Goal: Task Accomplishment & Management: Complete application form

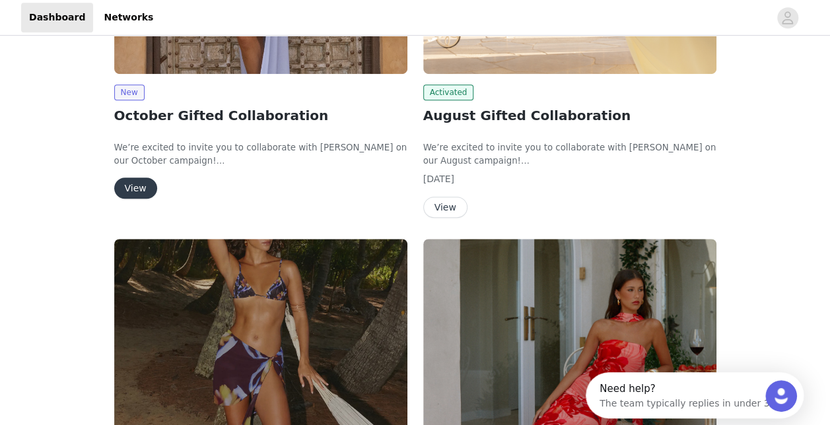
click at [136, 189] on button "View" at bounding box center [135, 188] width 43 height 21
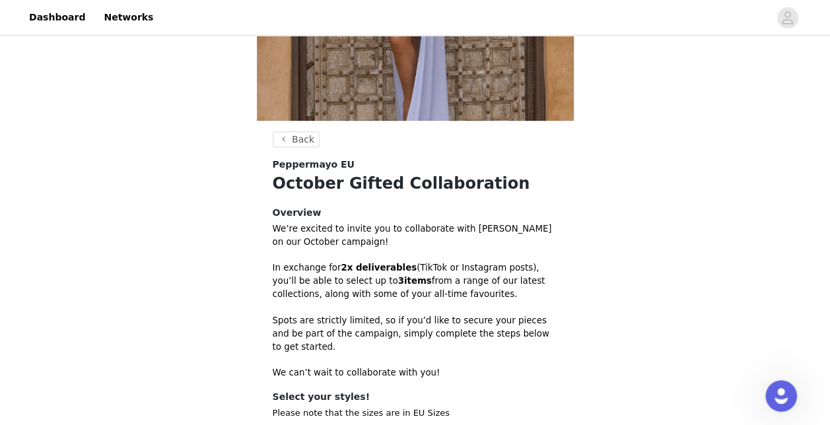
scroll to position [257, 0]
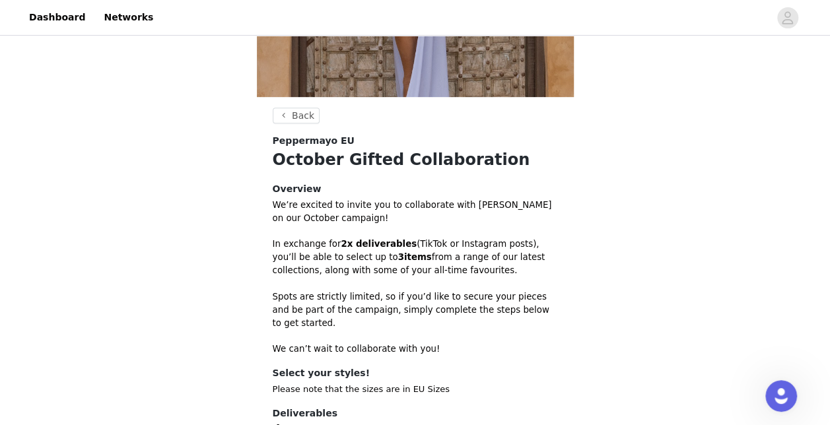
click at [829, 298] on div "Back Peppermayo EU October Gifted Collaboration Overview We’re excited to invit…" at bounding box center [415, 159] width 830 height 756
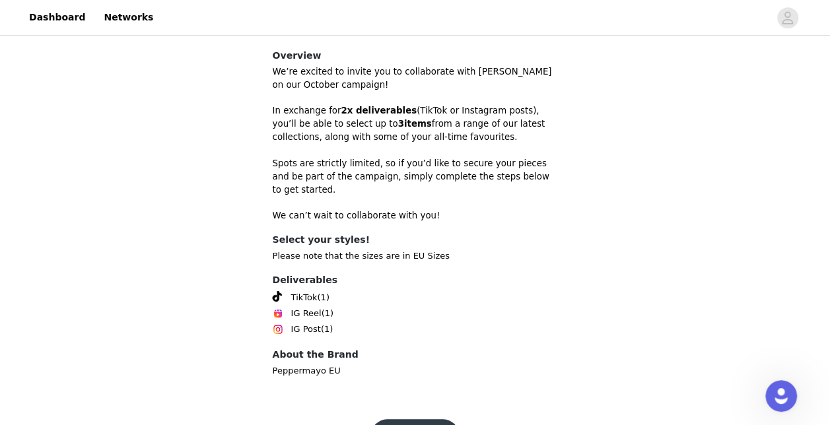
scroll to position [420, 0]
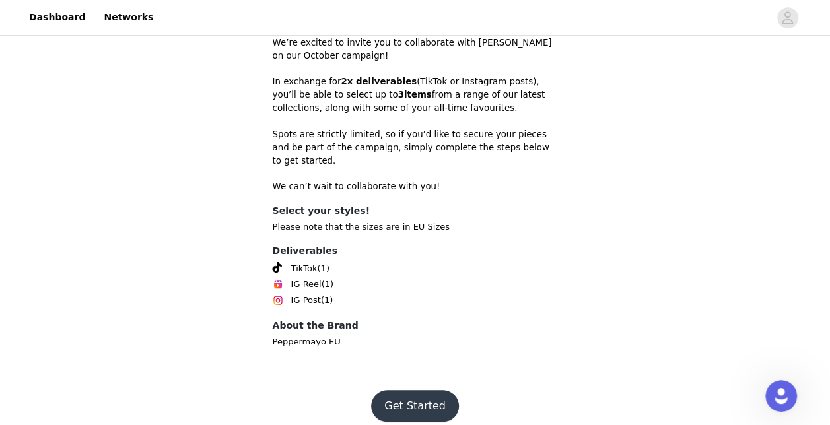
click at [413, 401] on button "Get Started" at bounding box center [415, 406] width 88 height 32
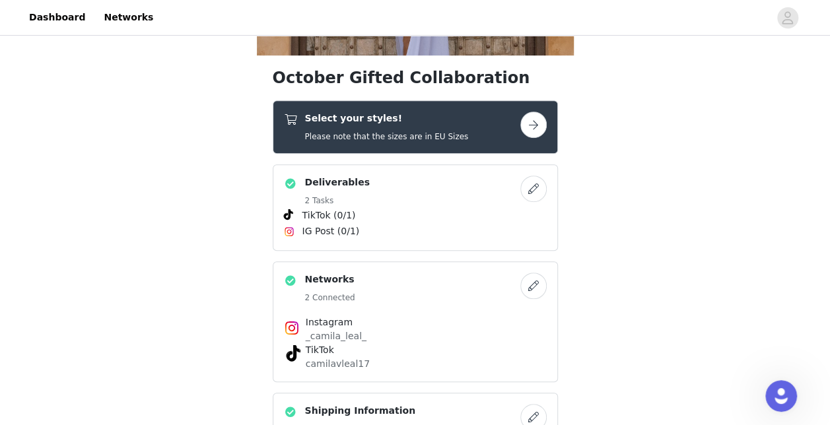
scroll to position [352, 0]
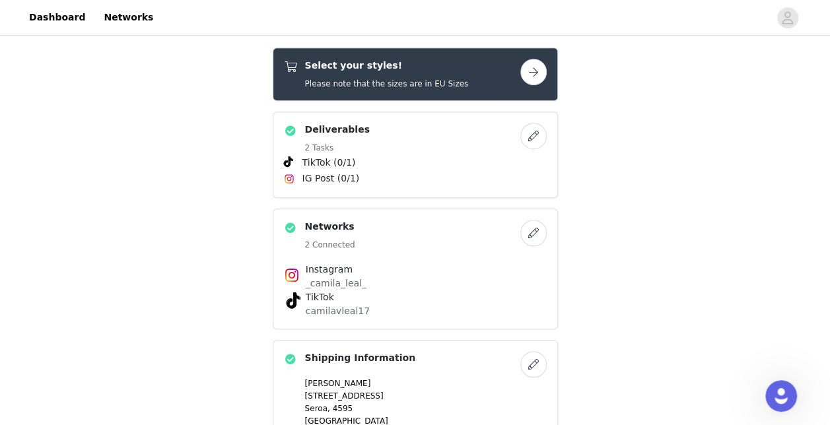
click at [539, 69] on button "button" at bounding box center [533, 72] width 26 height 26
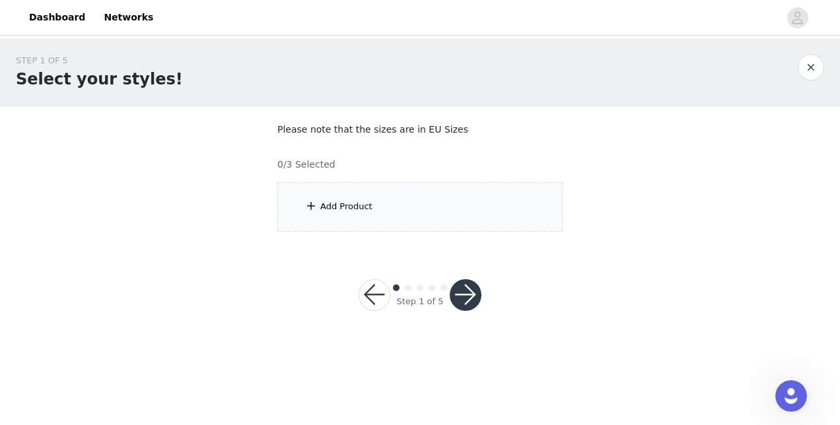
click at [437, 211] on div "Add Product" at bounding box center [419, 207] width 285 height 50
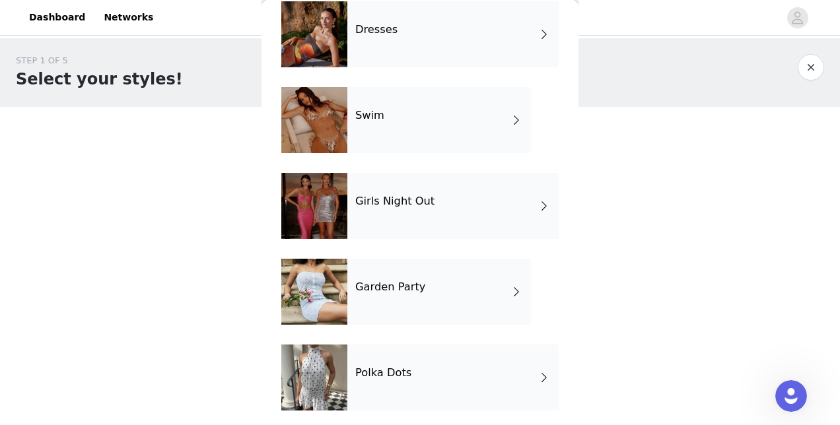
scroll to position [327, 0]
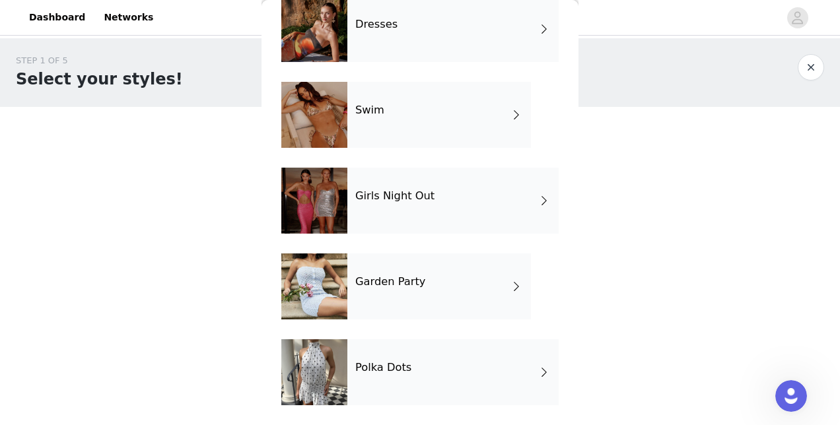
click at [537, 373] on span at bounding box center [543, 372] width 13 height 16
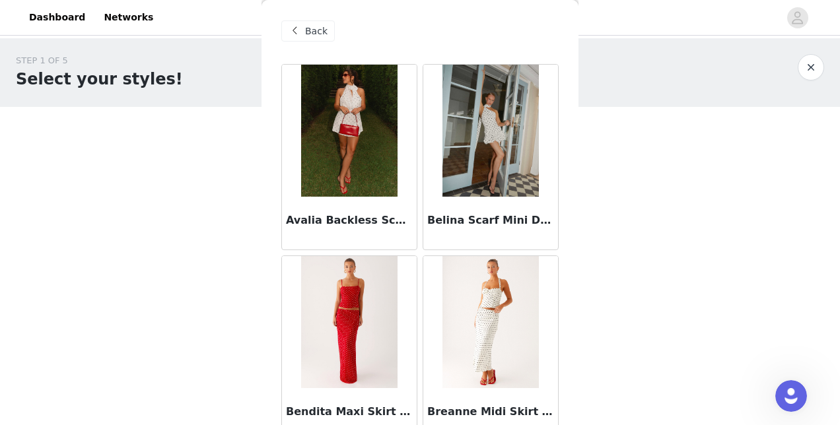
scroll to position [0, 0]
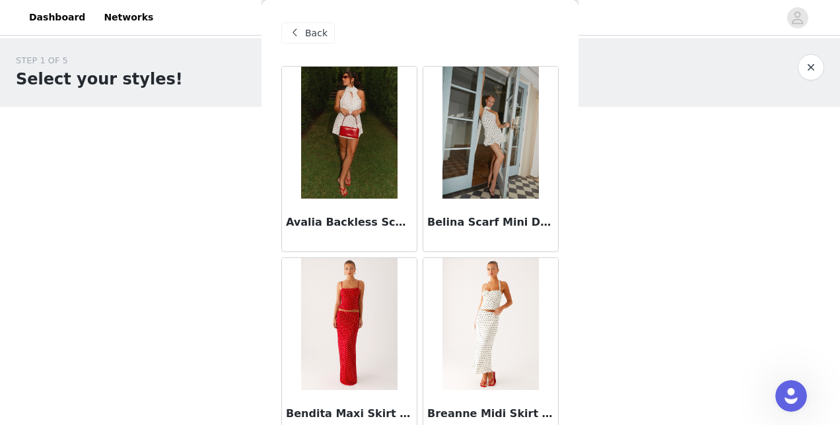
click at [316, 34] on span "Back" at bounding box center [316, 33] width 22 height 14
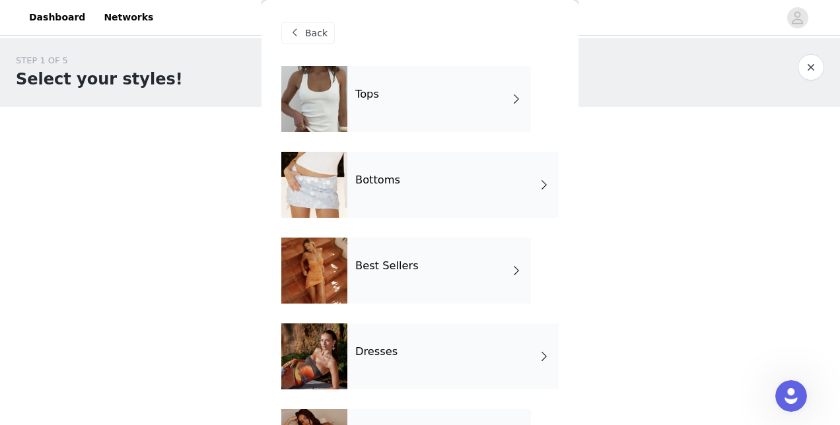
click at [409, 275] on div "Best Sellers" at bounding box center [439, 271] width 184 height 66
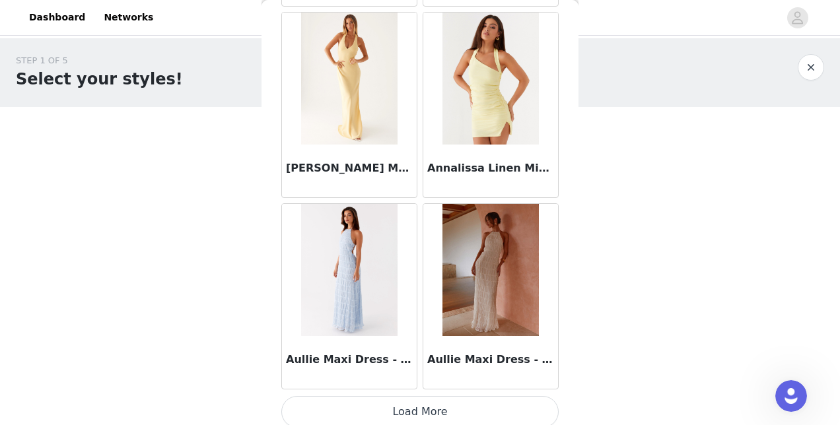
scroll to position [1591, 0]
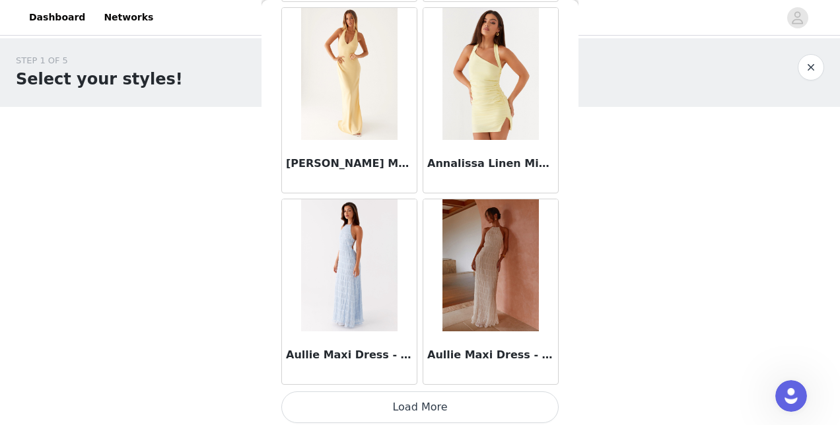
click at [479, 401] on button "Load More" at bounding box center [419, 408] width 277 height 32
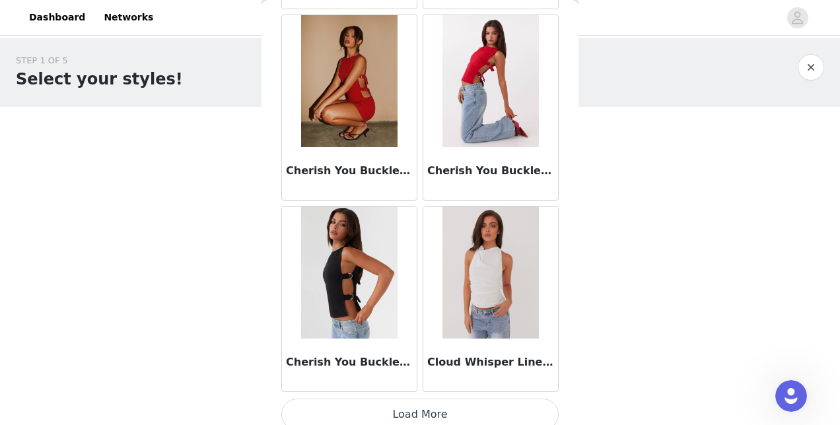
scroll to position [3501, 0]
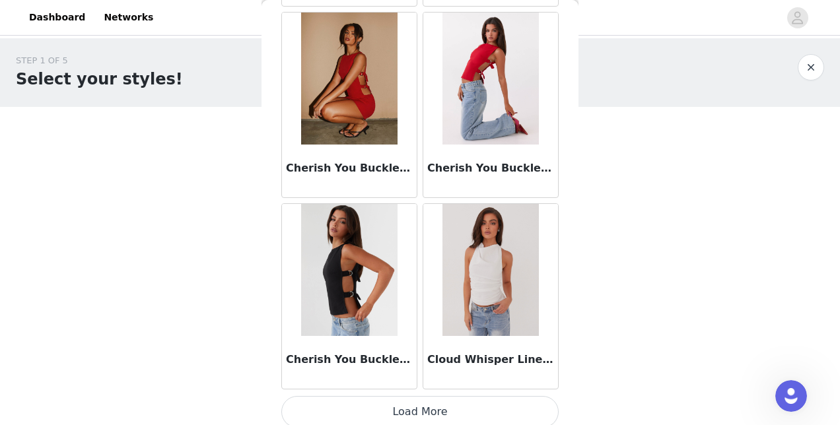
click at [478, 396] on button "Load More" at bounding box center [419, 412] width 277 height 32
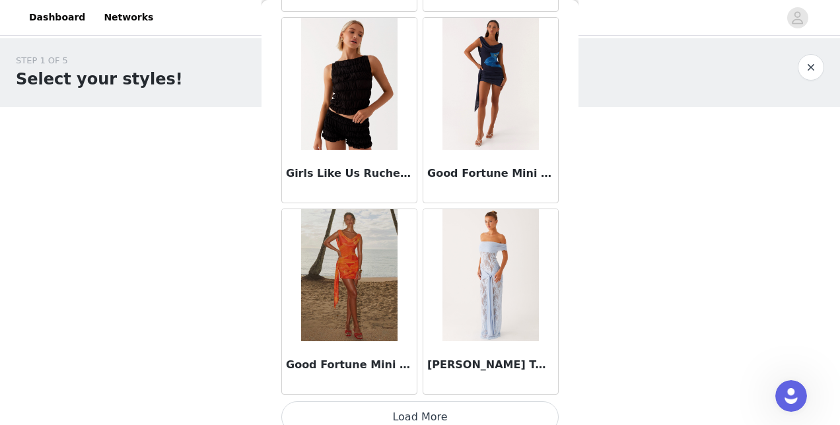
scroll to position [5411, 0]
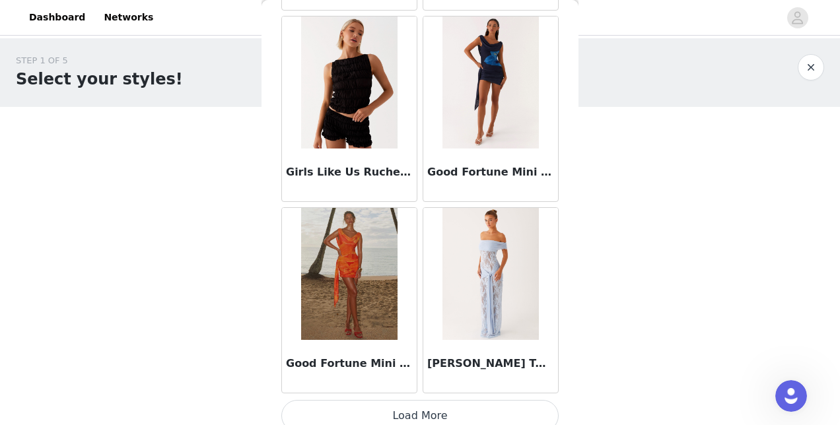
click at [516, 400] on button "Load More" at bounding box center [419, 416] width 277 height 32
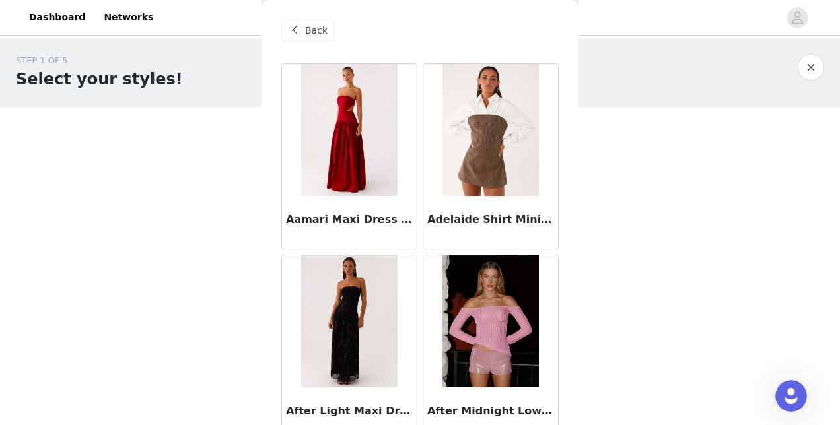
scroll to position [0, 0]
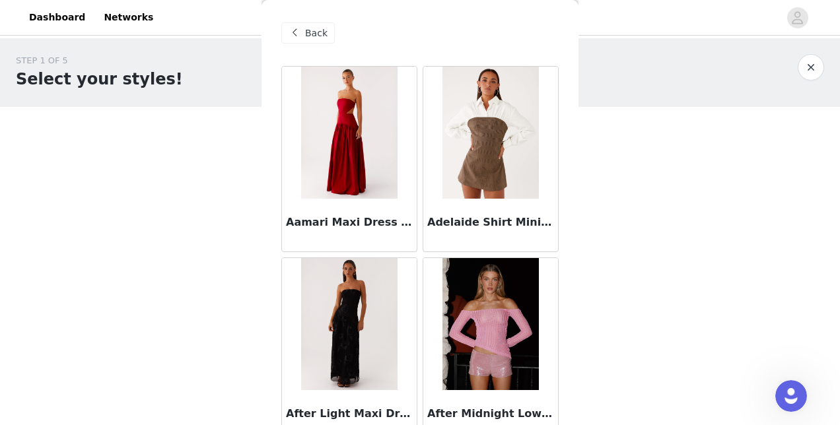
drag, startPoint x: 299, startPoint y: 46, endPoint x: 294, endPoint y: 30, distance: 17.3
click at [294, 30] on div "Back" at bounding box center [419, 33] width 277 height 66
click at [294, 30] on span at bounding box center [295, 33] width 16 height 16
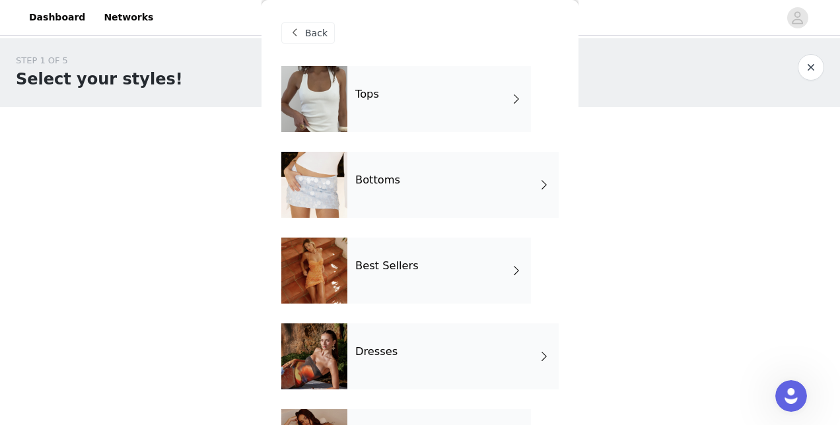
click at [358, 186] on h4 "Bottoms" at bounding box center [377, 180] width 45 height 12
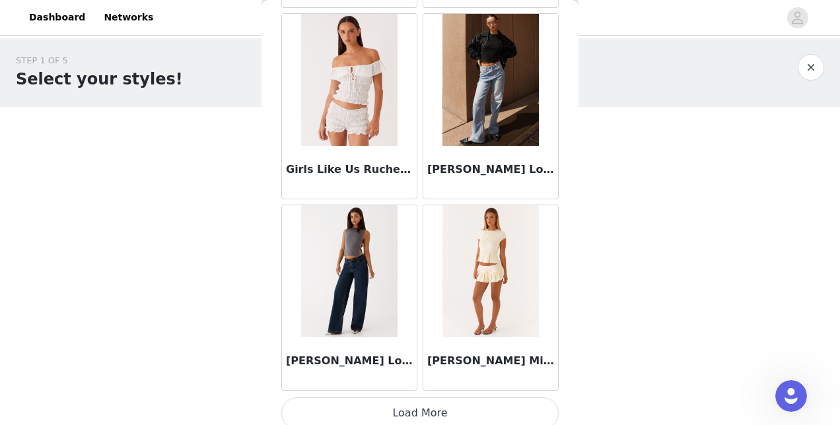
scroll to position [1591, 0]
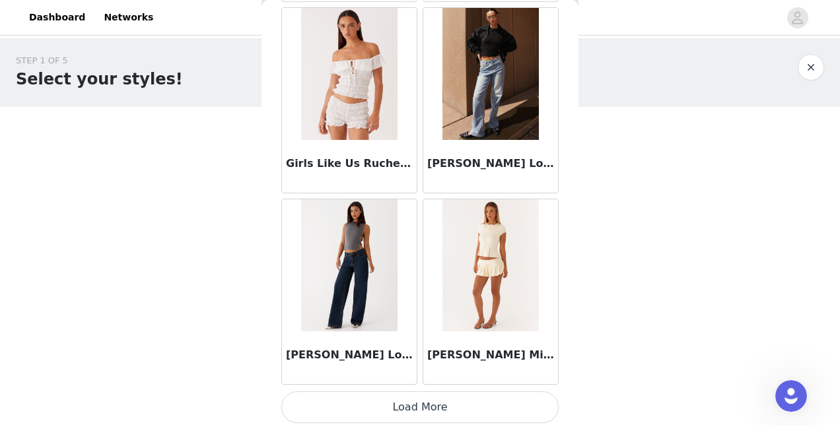
click at [465, 404] on button "Load More" at bounding box center [419, 408] width 277 height 32
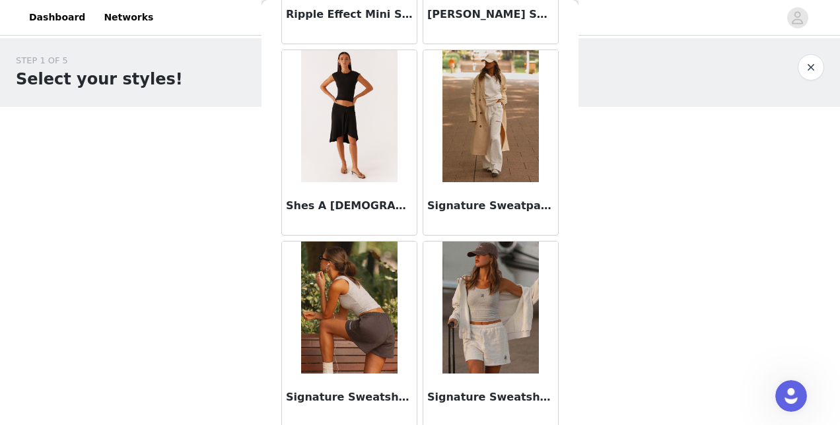
scroll to position [3501, 0]
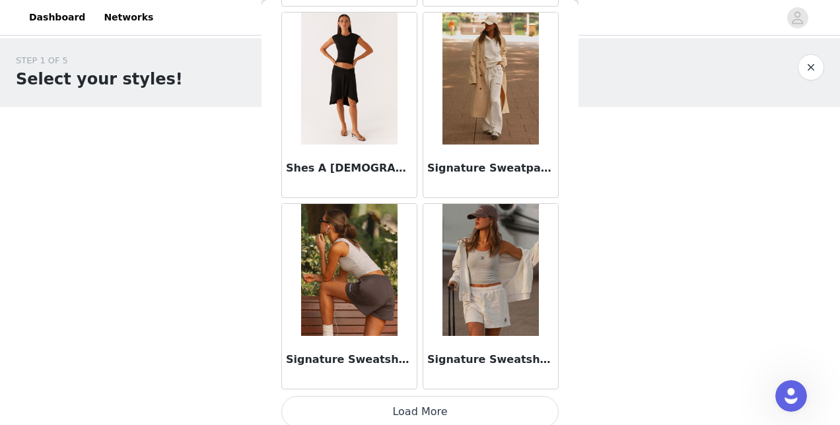
click at [465, 404] on button "Load More" at bounding box center [419, 412] width 277 height 32
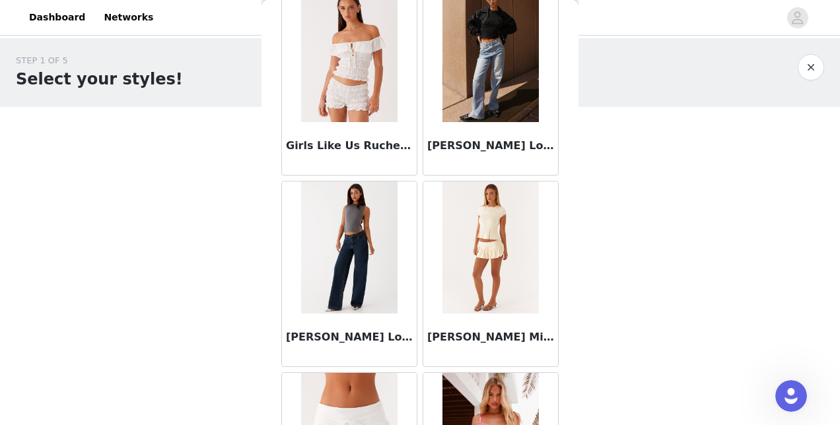
scroll to position [1582, 0]
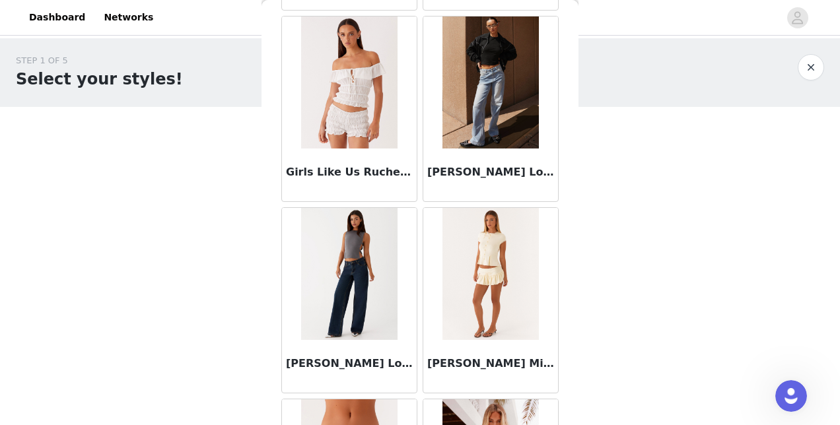
click at [490, 106] on img at bounding box center [490, 83] width 96 height 132
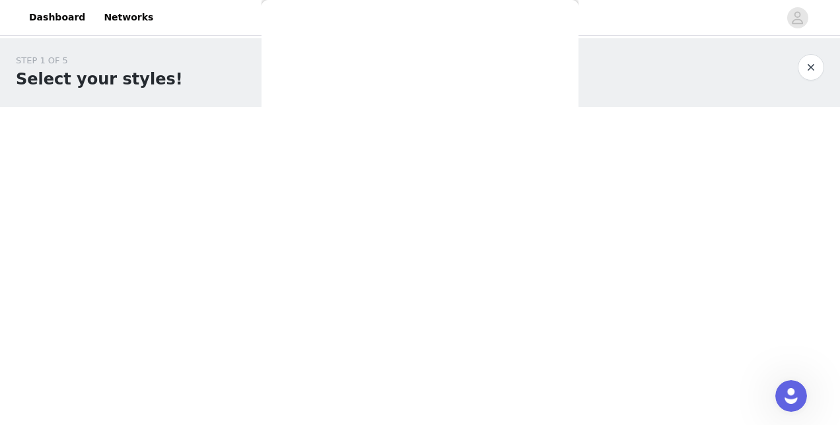
scroll to position [0, 0]
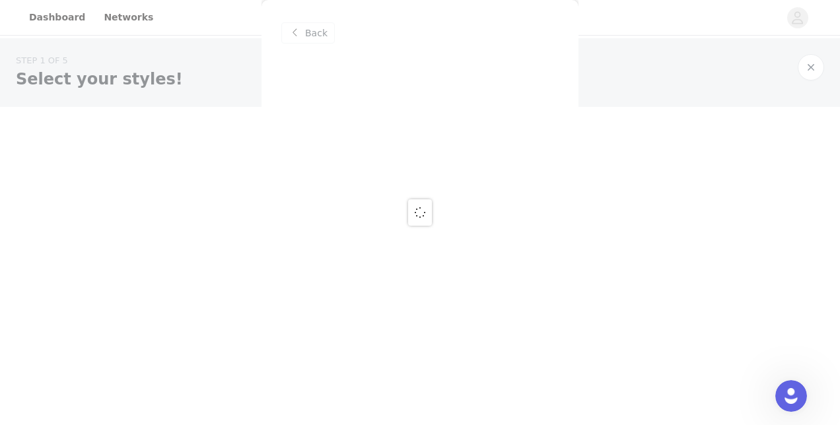
click at [296, 36] on div at bounding box center [420, 212] width 840 height 425
click at [302, 30] on div at bounding box center [420, 212] width 840 height 425
click at [811, 73] on div at bounding box center [420, 212] width 840 height 425
click at [532, 178] on div at bounding box center [420, 212] width 840 height 425
click at [255, 79] on div at bounding box center [420, 212] width 840 height 425
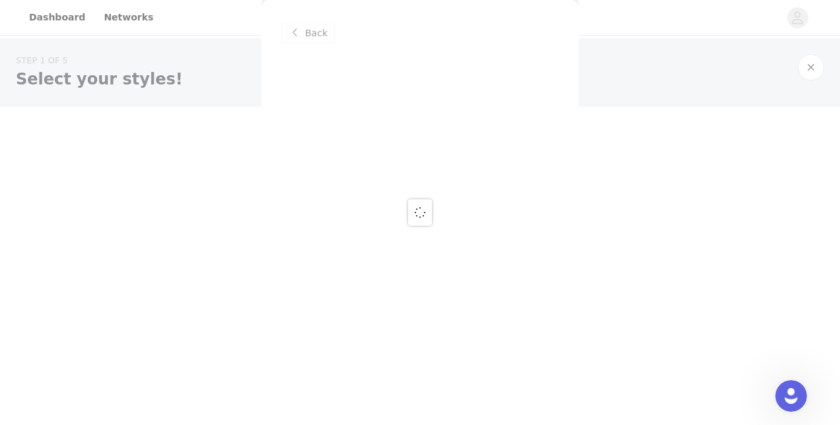
click at [255, 79] on div at bounding box center [420, 212] width 840 height 425
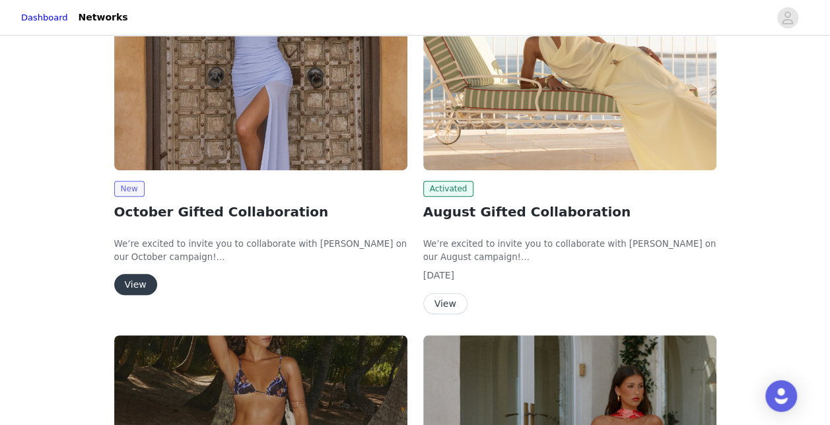
scroll to position [264, 0]
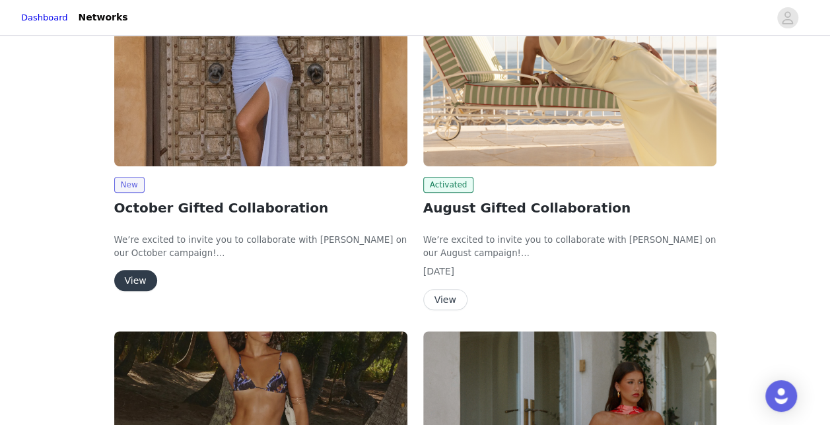
click at [139, 273] on button "View" at bounding box center [135, 280] width 43 height 21
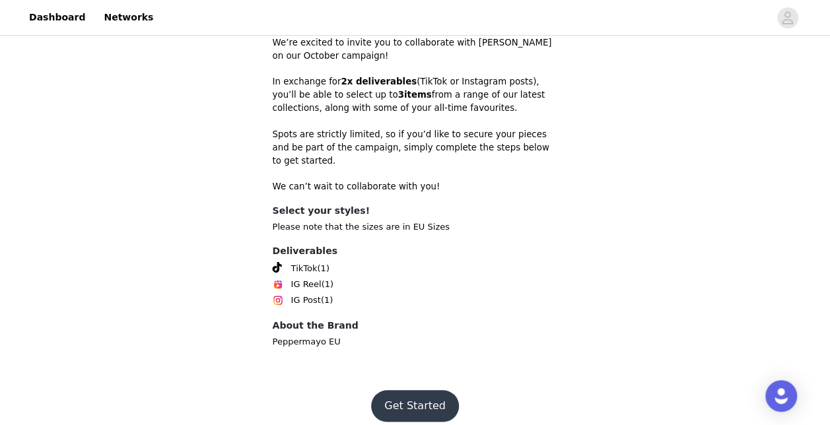
scroll to position [420, 0]
click at [392, 390] on button "Get Started" at bounding box center [415, 406] width 88 height 32
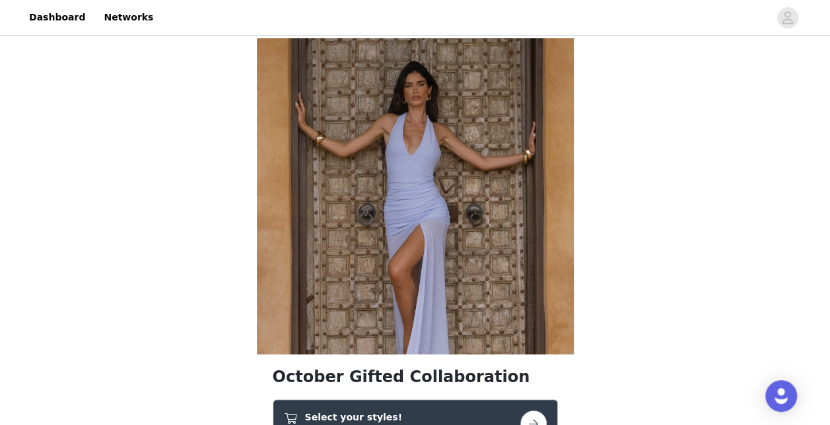
click at [527, 413] on button "button" at bounding box center [533, 424] width 26 height 26
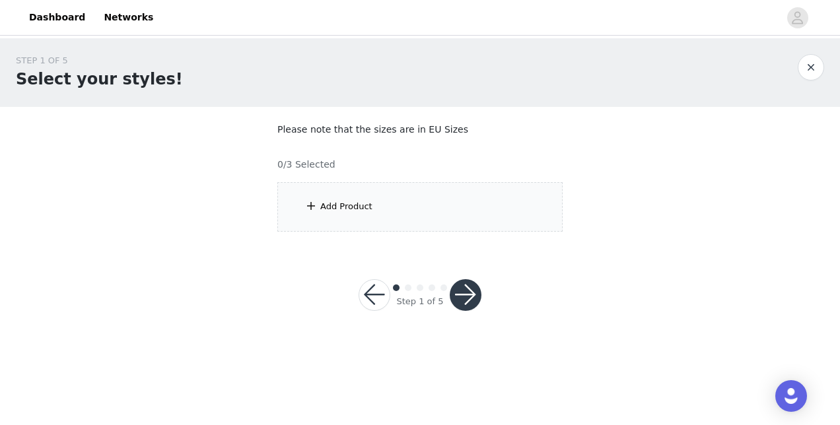
click at [461, 209] on div "Add Product" at bounding box center [419, 207] width 285 height 50
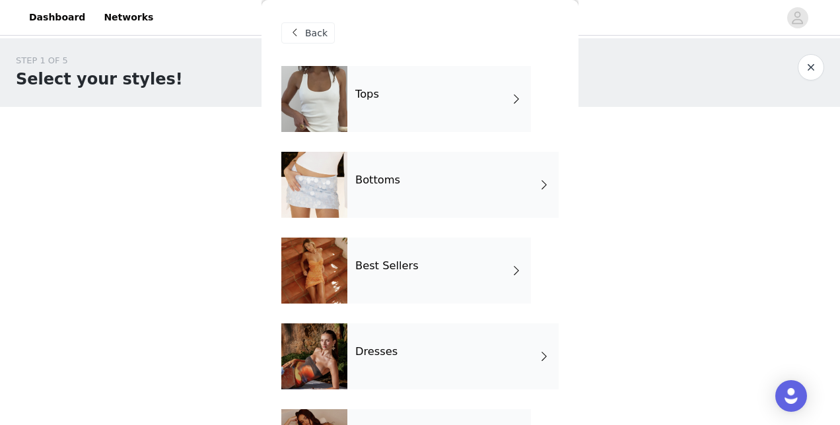
click at [461, 209] on div "Bottoms" at bounding box center [452, 185] width 211 height 66
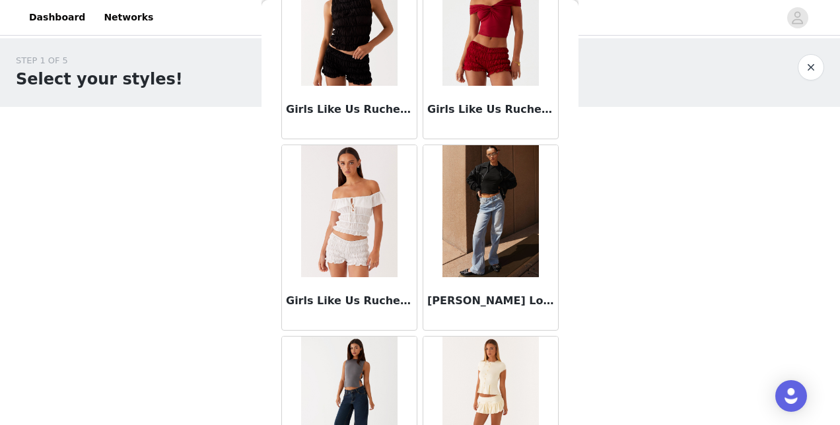
scroll to position [1451, 0]
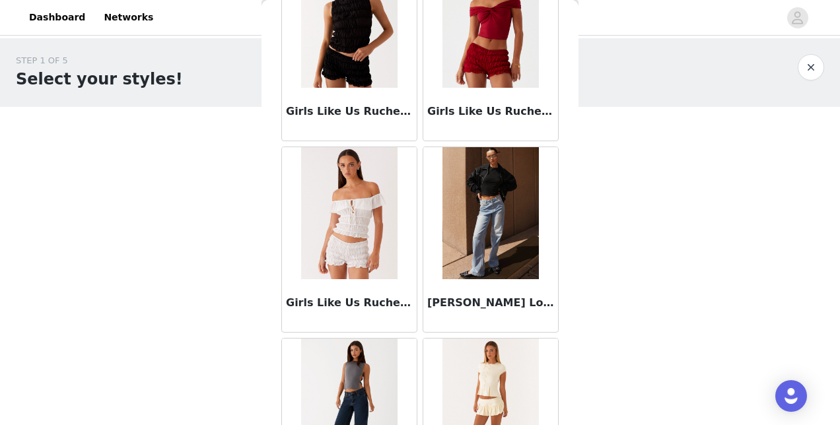
click at [475, 301] on h3 "[PERSON_NAME] Low Rise Denim Jeans - Light Blue" at bounding box center [490, 303] width 127 height 16
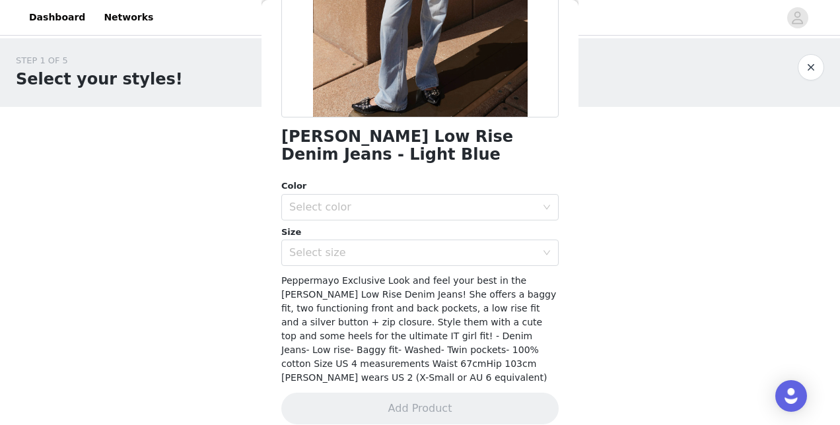
scroll to position [247, 0]
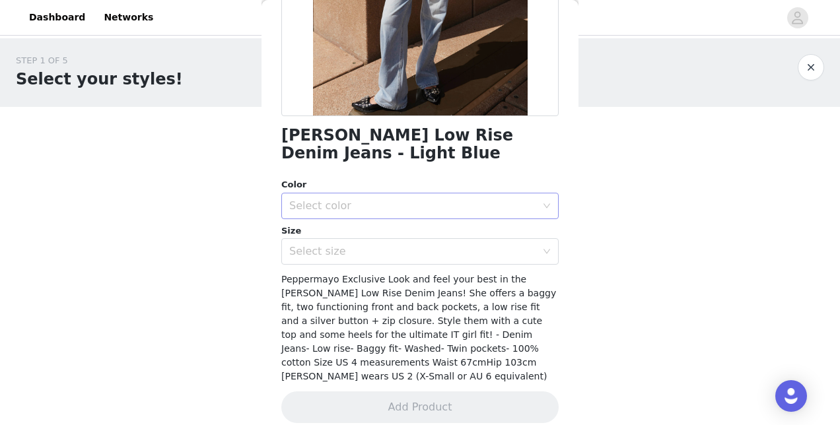
click at [516, 207] on div "Select color" at bounding box center [412, 205] width 247 height 13
click at [474, 230] on li "Light Blue" at bounding box center [414, 234] width 267 height 21
click at [445, 248] on div "Select size" at bounding box center [412, 251] width 247 height 13
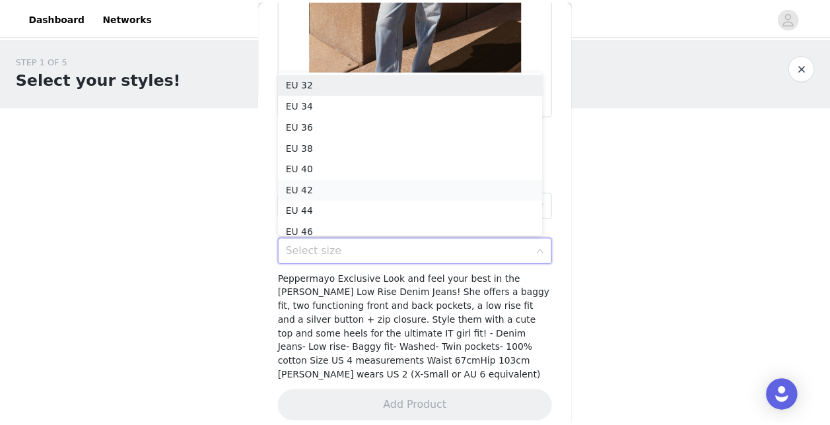
scroll to position [7, 0]
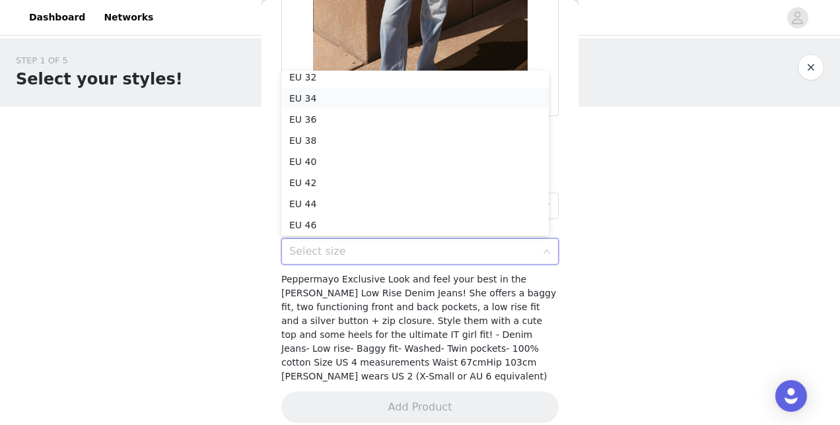
click at [384, 104] on li "EU 34" at bounding box center [414, 98] width 267 height 21
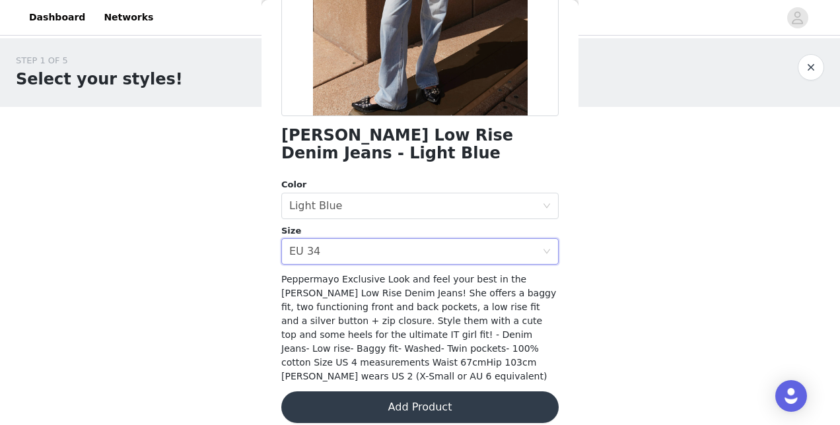
click at [386, 403] on button "Add Product" at bounding box center [419, 408] width 277 height 32
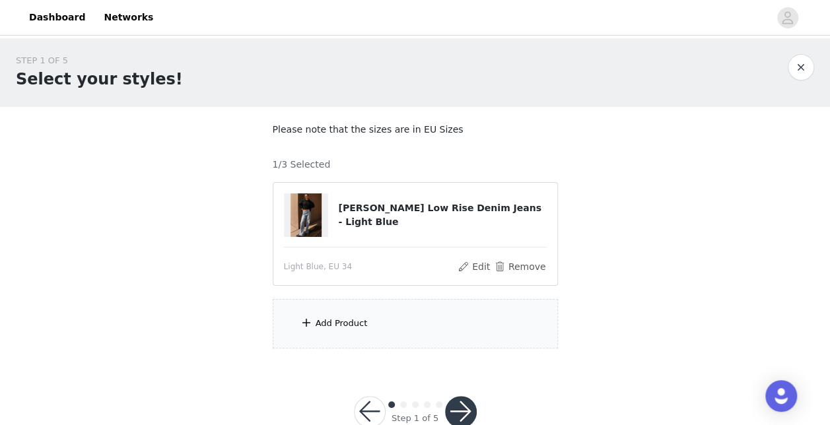
click at [357, 335] on div "Add Product" at bounding box center [415, 324] width 285 height 50
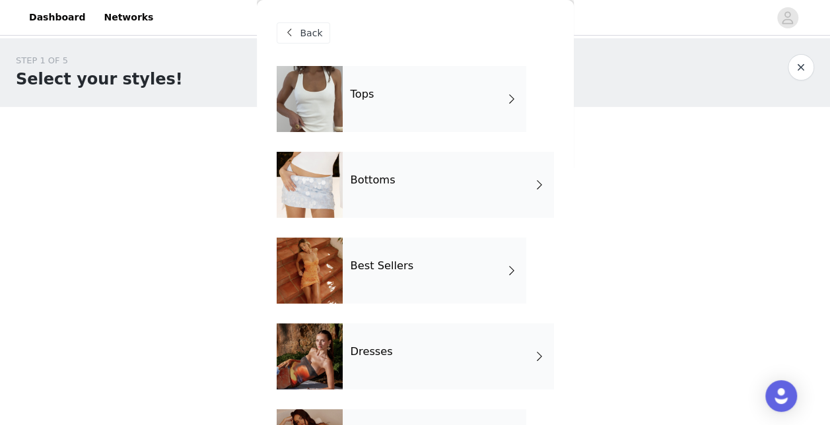
click at [421, 177] on div "Bottoms" at bounding box center [448, 185] width 211 height 66
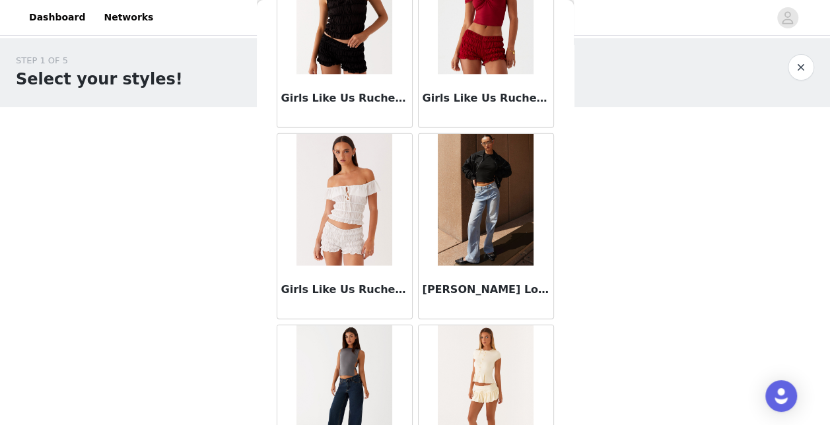
scroll to position [1467, 0]
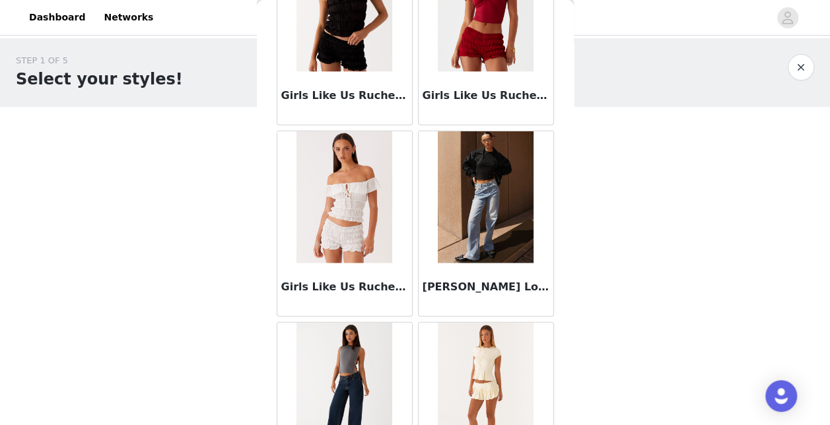
drag, startPoint x: 562, startPoint y: 345, endPoint x: 563, endPoint y: 403, distance: 58.8
click at [563, 403] on div "Back After Midnight Low Rise Sequin Mini Shorts - Olive After Midnight Low Rise…" at bounding box center [415, 212] width 317 height 425
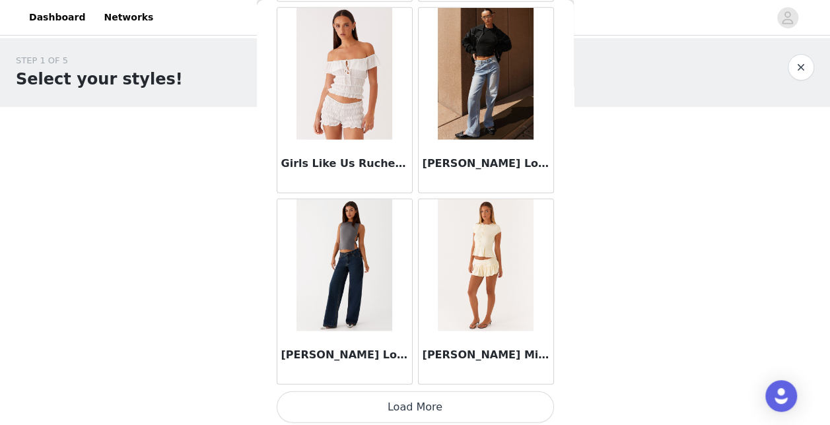
click at [461, 393] on button "Load More" at bounding box center [415, 408] width 277 height 32
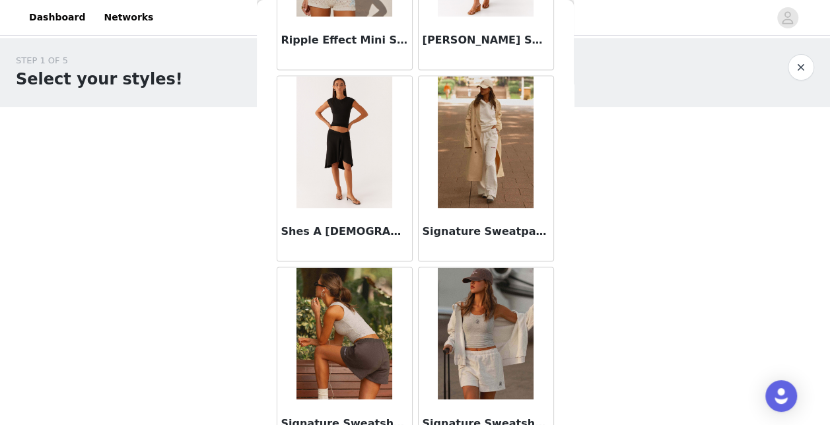
scroll to position [3450, 0]
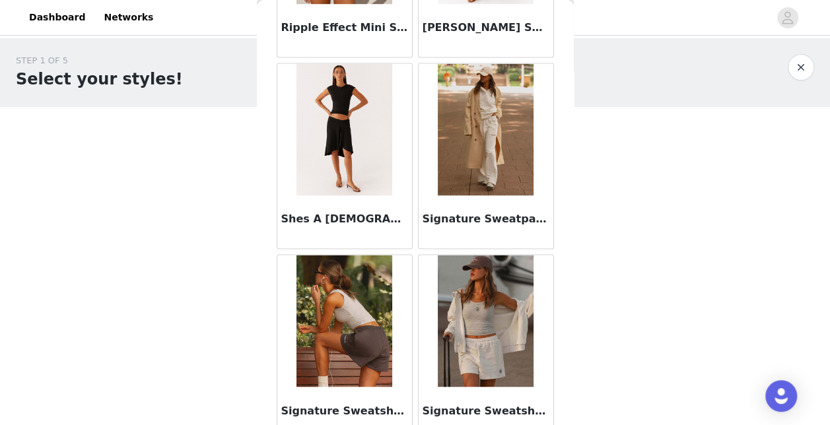
click at [463, 215] on h3 "Signature Sweatpants - Ivory" at bounding box center [486, 219] width 127 height 16
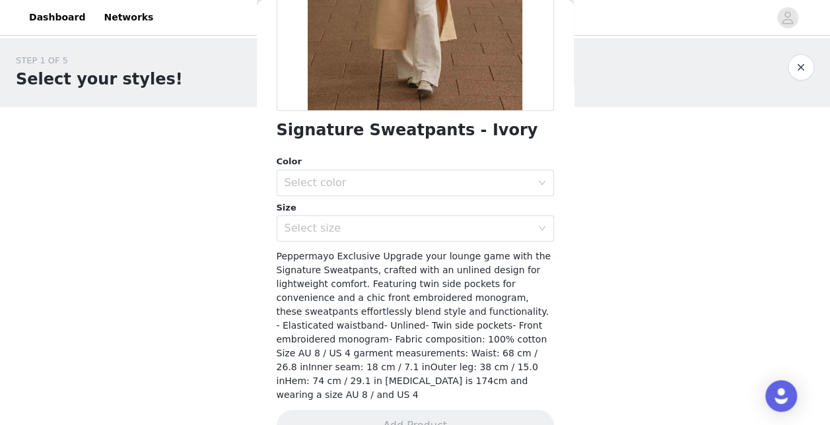
scroll to position [271, 0]
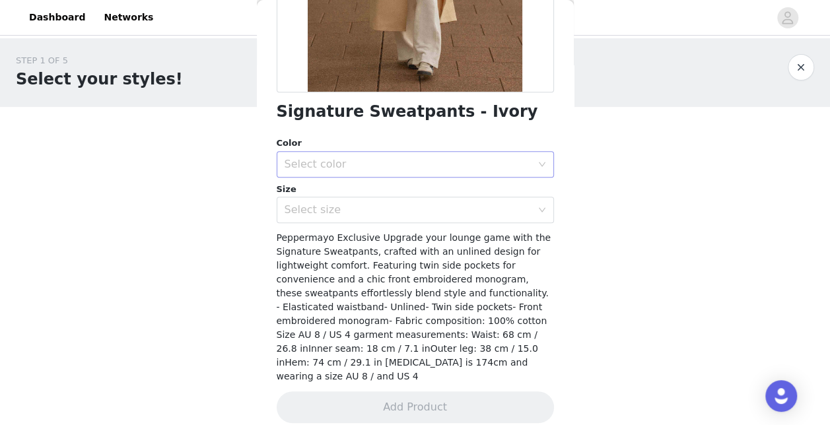
click at [483, 167] on div "Select color" at bounding box center [408, 164] width 247 height 13
click at [446, 191] on li "Ivory" at bounding box center [409, 193] width 267 height 21
click at [421, 209] on div "Select size" at bounding box center [408, 209] width 247 height 13
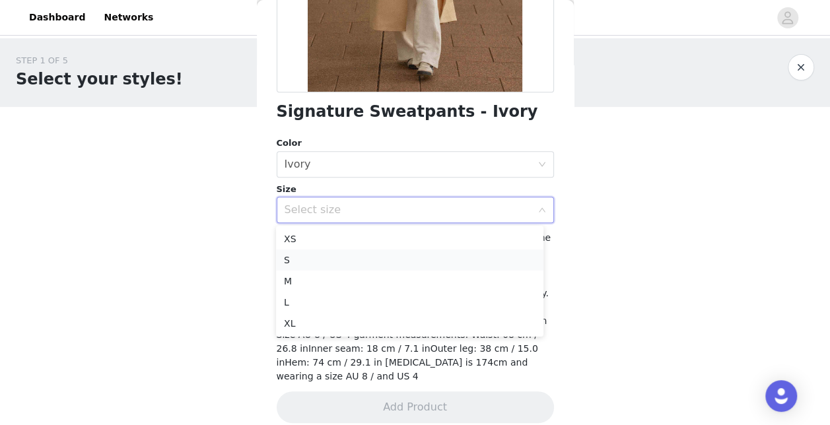
click at [360, 263] on li "S" at bounding box center [409, 260] width 267 height 21
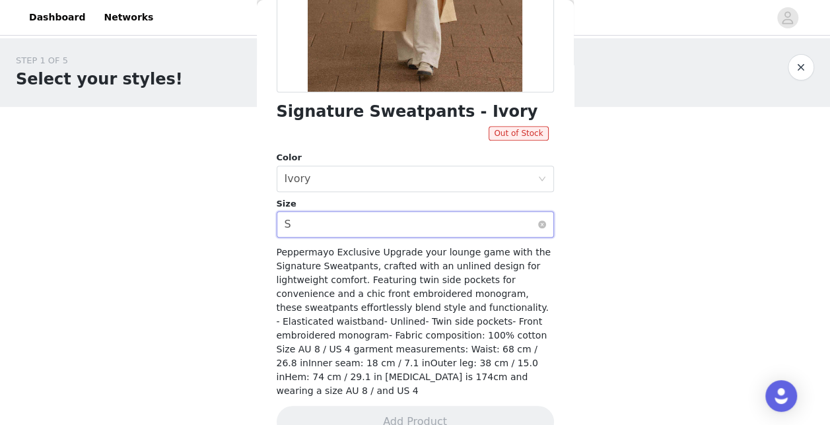
click at [372, 228] on div "Select size S" at bounding box center [411, 224] width 253 height 25
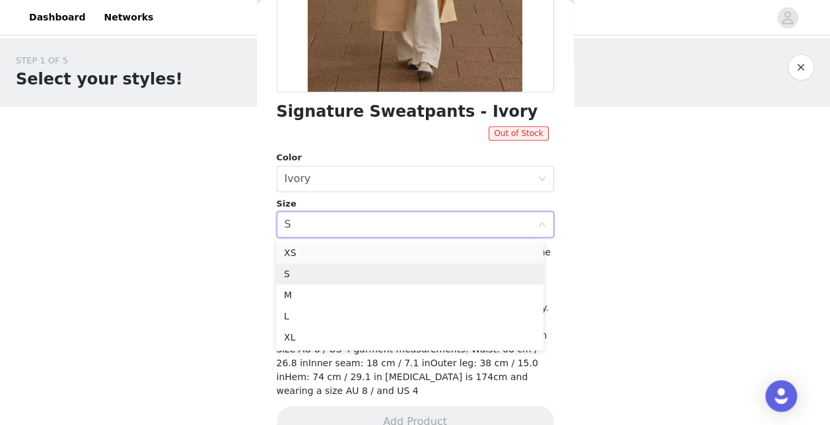
click at [320, 252] on li "XS" at bounding box center [409, 252] width 267 height 21
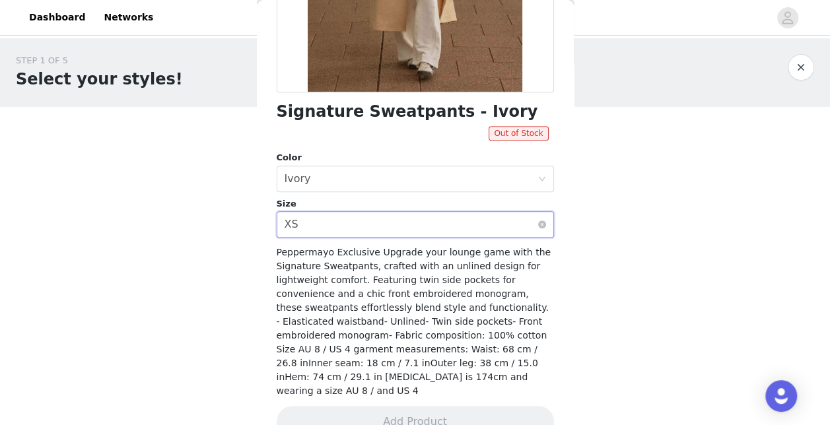
click at [300, 226] on div "Select size XS" at bounding box center [411, 224] width 253 height 25
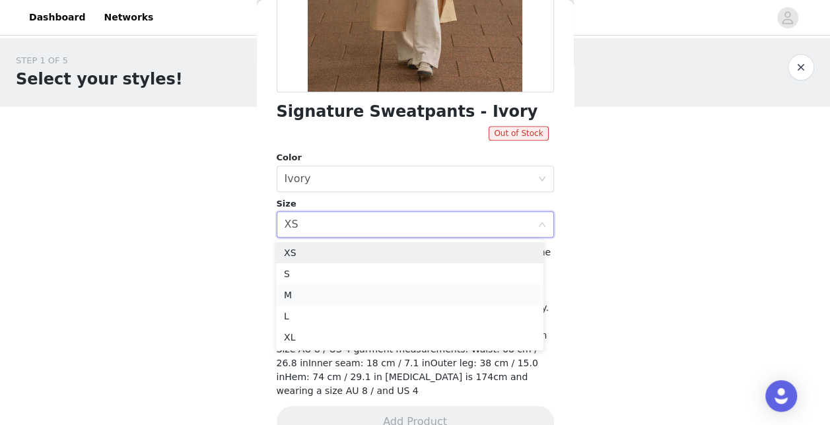
click at [298, 298] on li "M" at bounding box center [409, 295] width 267 height 21
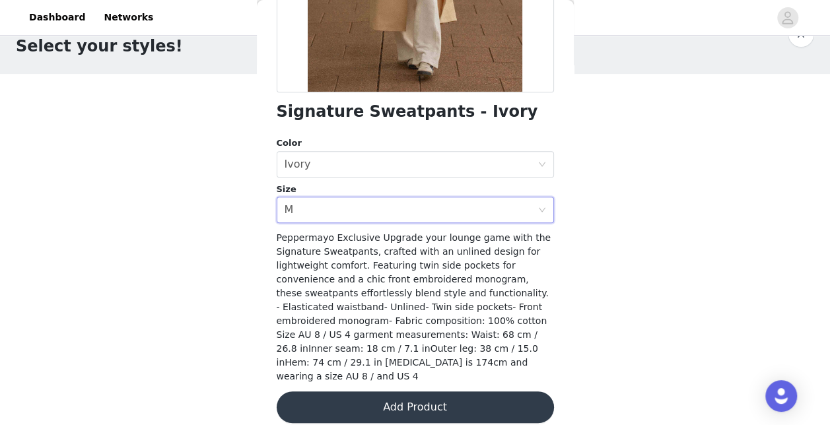
scroll to position [0, 0]
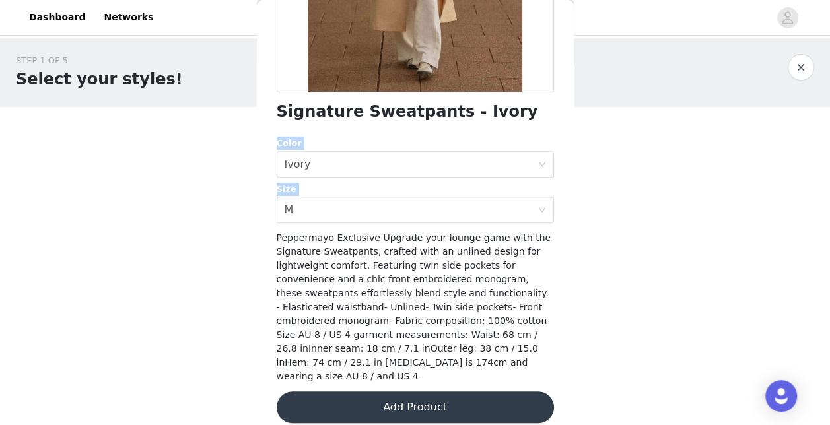
drag, startPoint x: 562, startPoint y: 217, endPoint x: 563, endPoint y: 104, distance: 112.2
click at [563, 104] on div "Back Signature Sweatpants - Ivory Color Select color Ivory Size Select size M P…" at bounding box center [415, 212] width 317 height 425
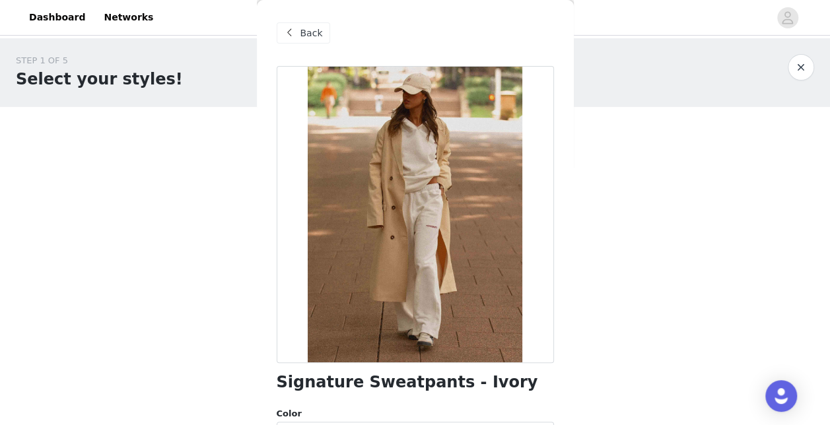
click at [298, 37] on div "Back" at bounding box center [303, 32] width 53 height 21
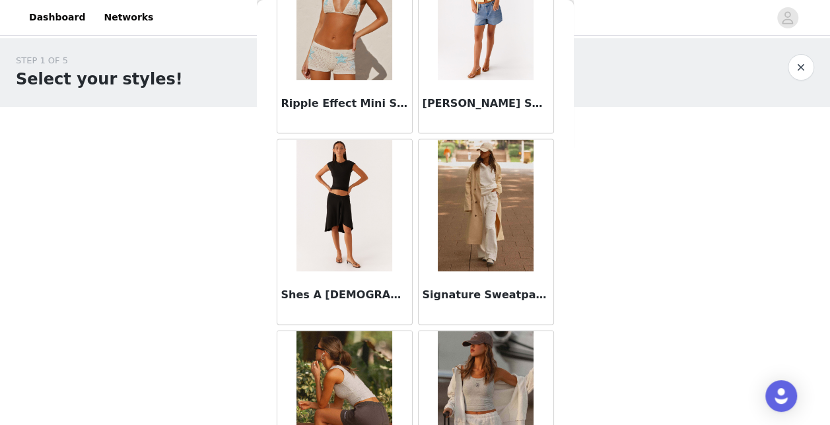
scroll to position [3501, 0]
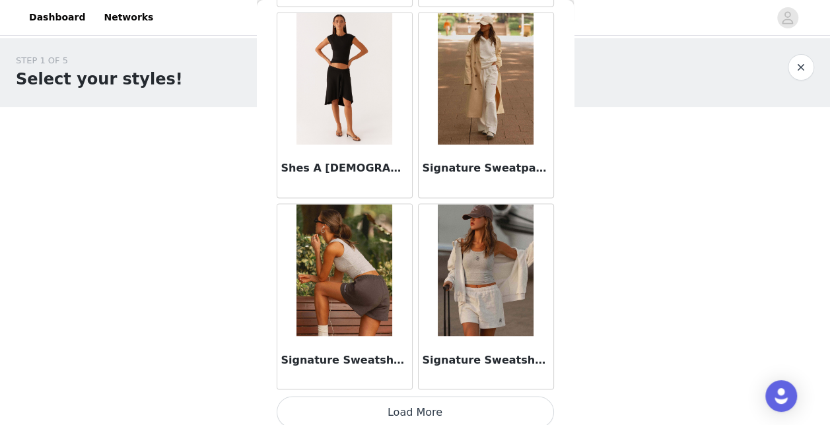
click at [494, 396] on button "Load More" at bounding box center [415, 412] width 277 height 32
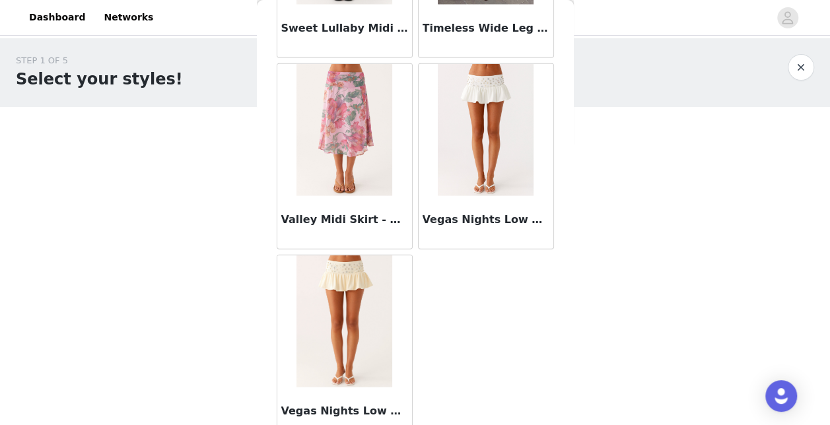
scroll to position [4223, 0]
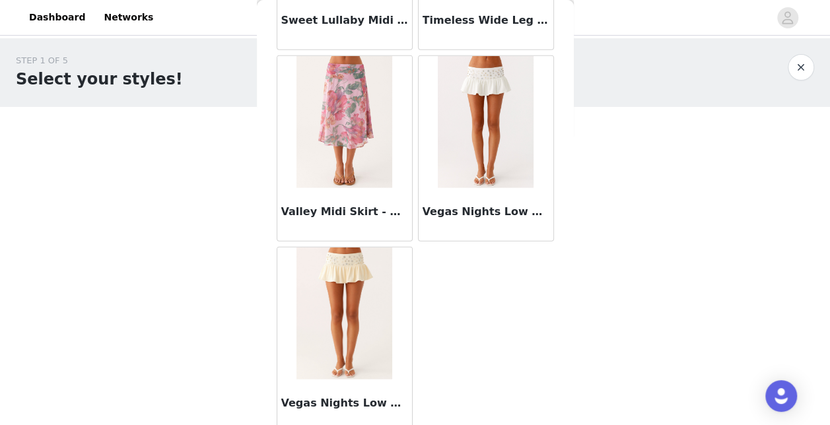
click at [562, 11] on div "Back After Midnight Low Rise Sequin Mini Shorts - Olive After Midnight Low Rise…" at bounding box center [415, 212] width 317 height 425
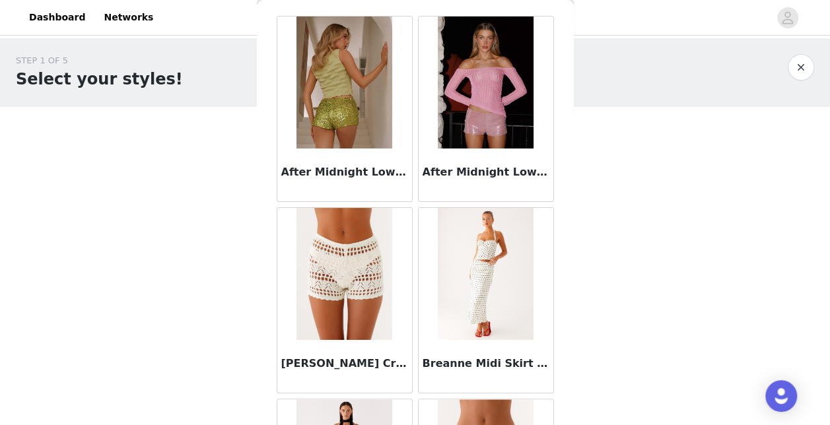
scroll to position [0, 0]
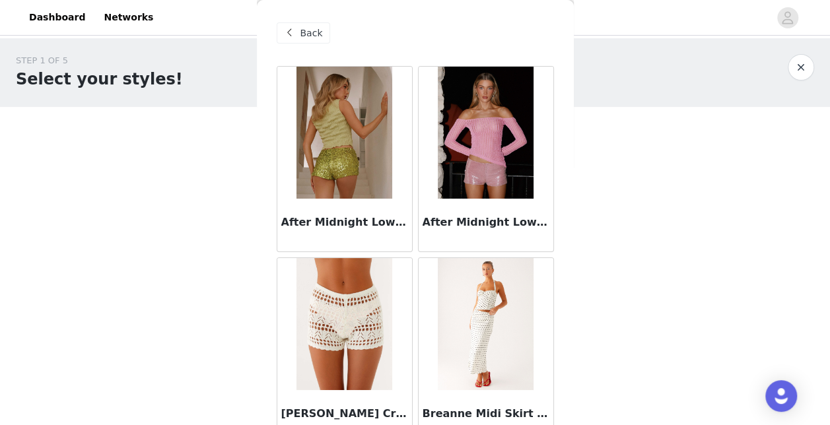
click at [301, 30] on span "Back" at bounding box center [311, 33] width 22 height 14
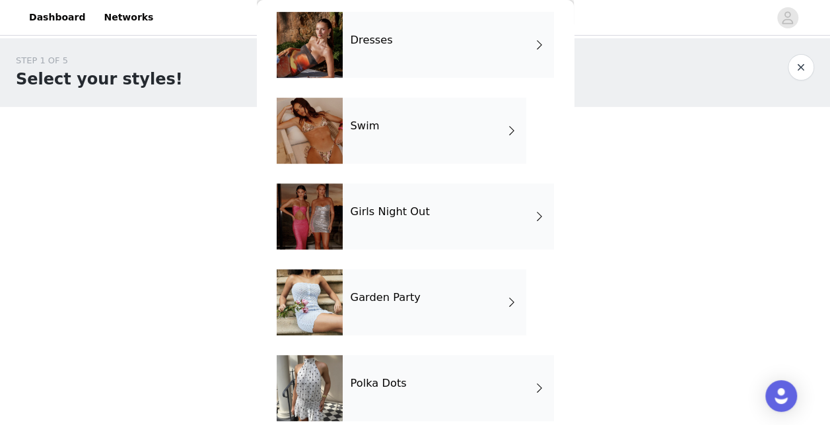
scroll to position [327, 0]
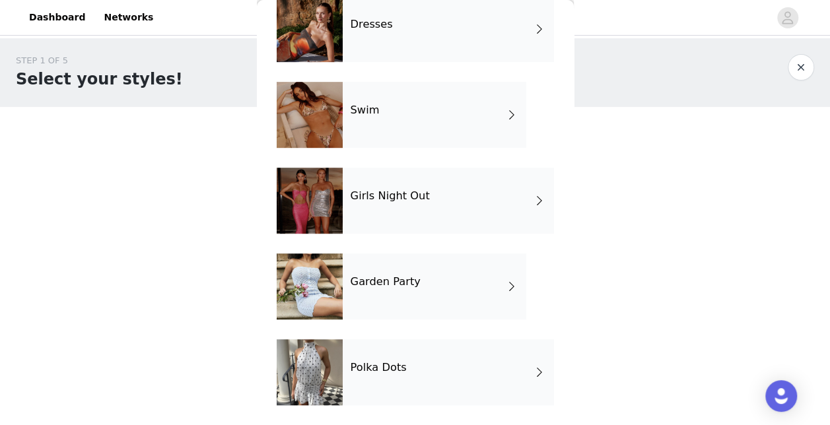
click at [466, 284] on div "Garden Party" at bounding box center [435, 287] width 184 height 66
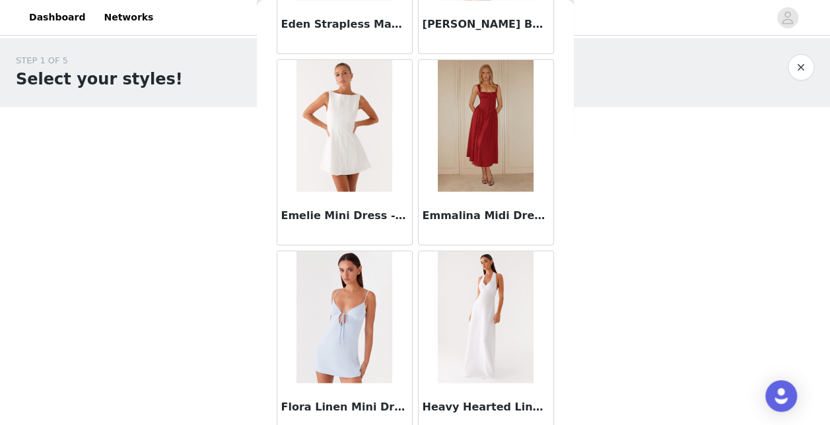
scroll to position [1591, 0]
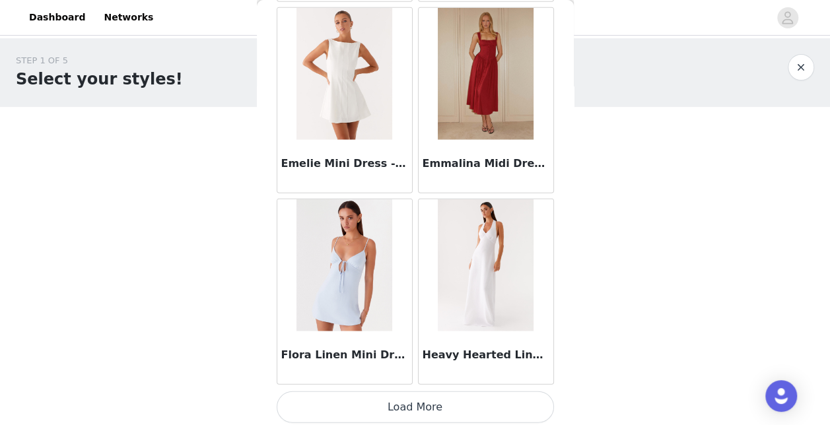
click at [490, 396] on button "Load More" at bounding box center [415, 408] width 277 height 32
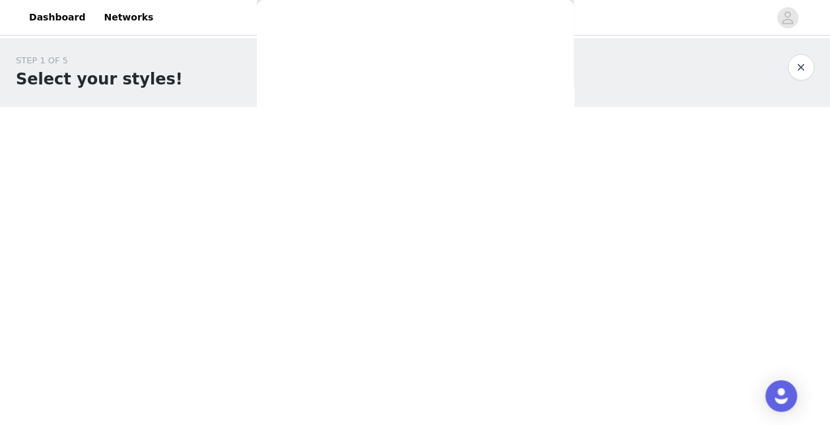
scroll to position [0, 0]
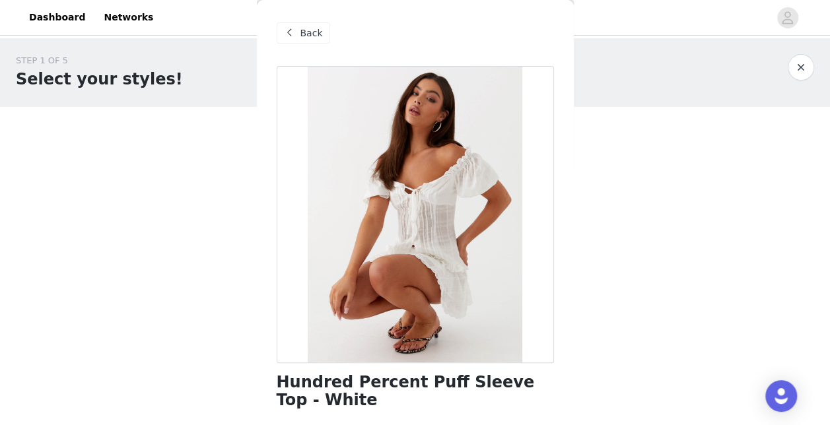
click at [288, 29] on span at bounding box center [290, 33] width 16 height 16
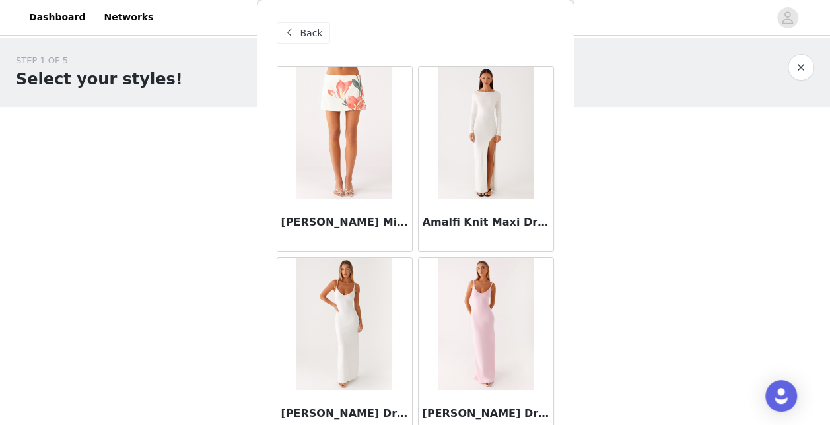
click at [305, 33] on span "Back" at bounding box center [311, 33] width 22 height 14
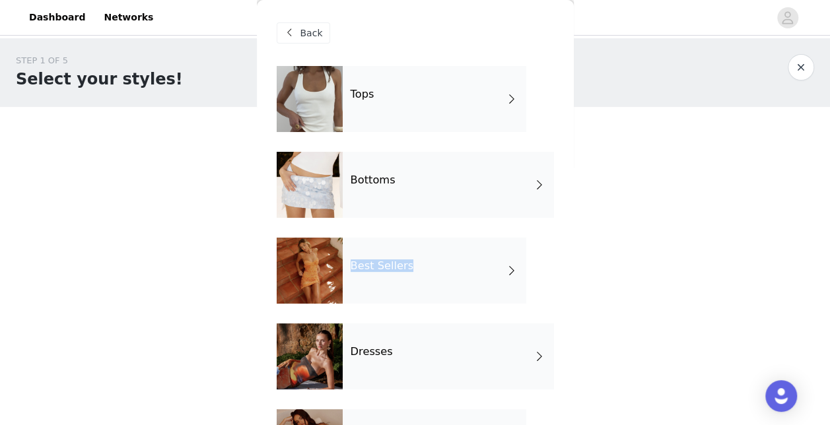
drag, startPoint x: 563, startPoint y: 223, endPoint x: 564, endPoint y: 276, distance: 52.8
click at [564, 276] on div "Back Tops Bottoms Best Sellers Dresses Swim Girls Night Out Garden Party Polka …" at bounding box center [415, 212] width 317 height 425
click at [469, 341] on div "Dresses" at bounding box center [448, 357] width 211 height 66
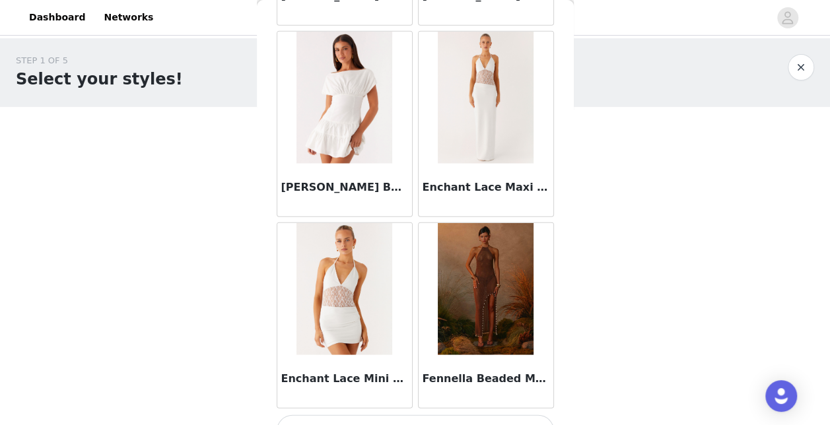
scroll to position [1591, 0]
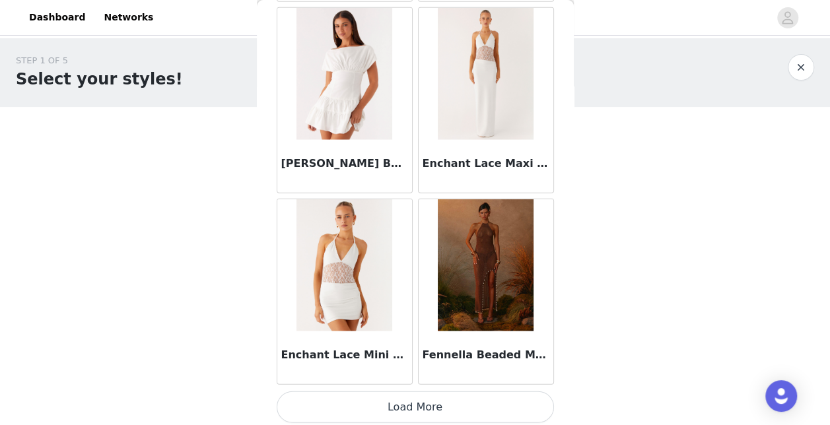
click at [504, 401] on button "Load More" at bounding box center [415, 408] width 277 height 32
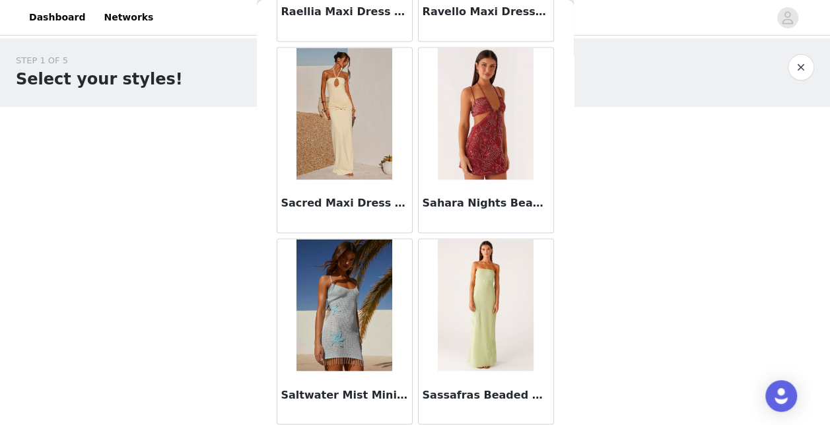
scroll to position [3501, 0]
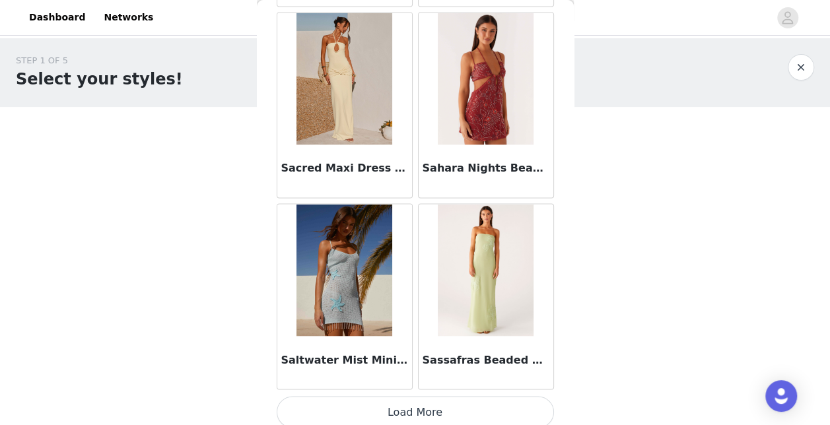
click at [447, 408] on button "Load More" at bounding box center [415, 412] width 277 height 32
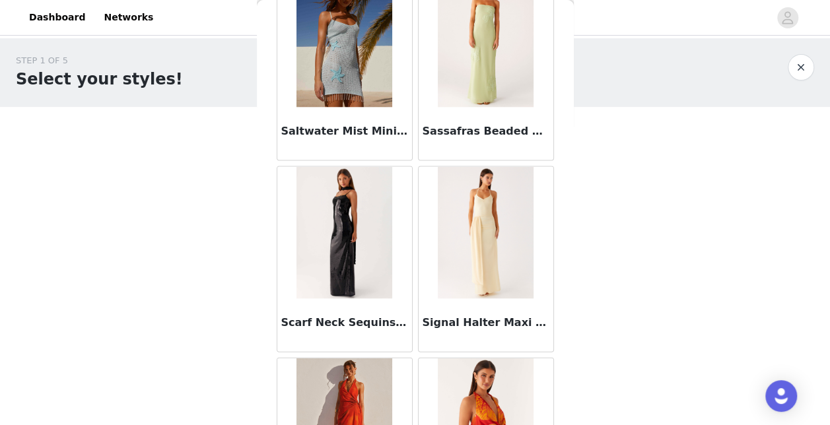
scroll to position [3827, 0]
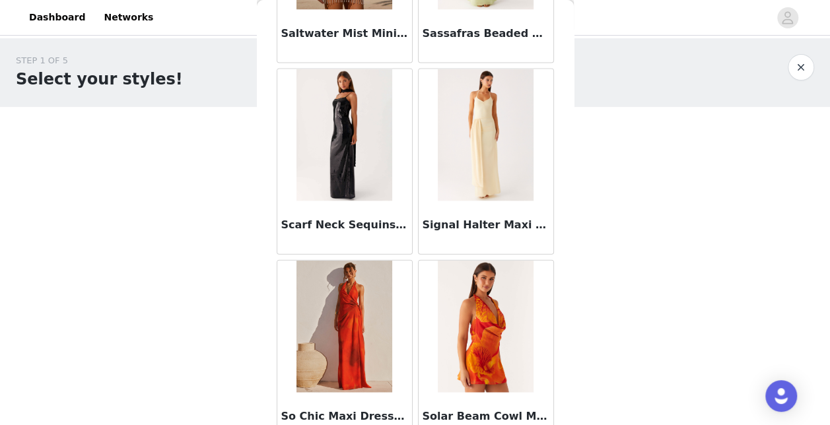
click at [561, 416] on div "Back Aletta Sequin Mini Dress - Pink Amelle Maxi Dress - Turquoise [PERSON_NAME…" at bounding box center [415, 212] width 317 height 425
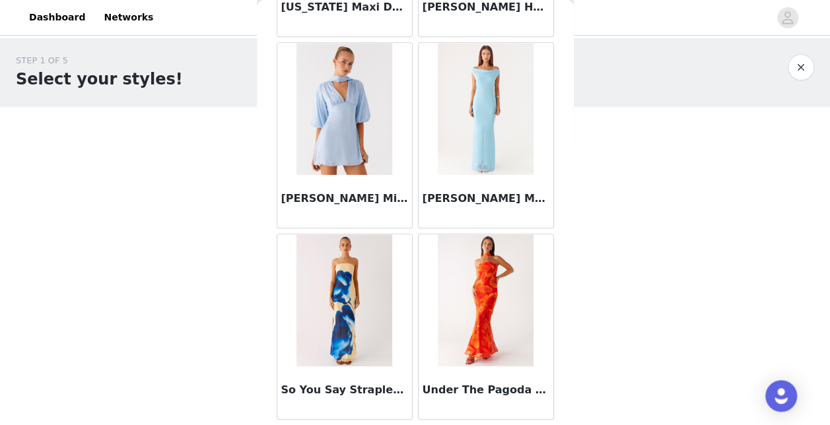
scroll to position [5411, 0]
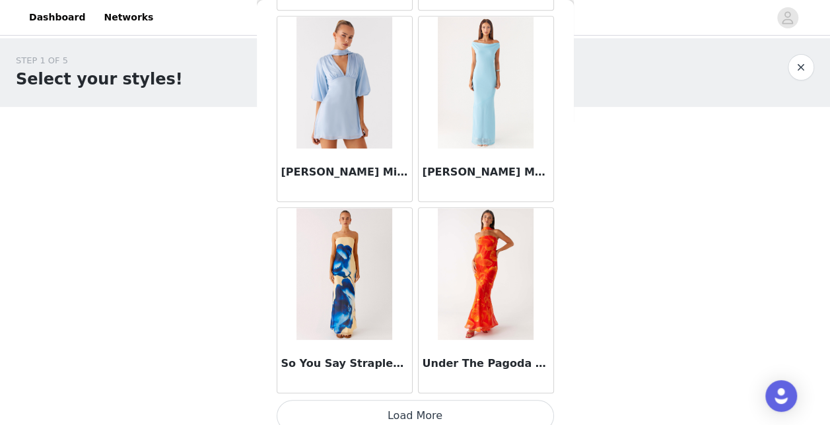
click at [520, 400] on button "Load More" at bounding box center [415, 416] width 277 height 32
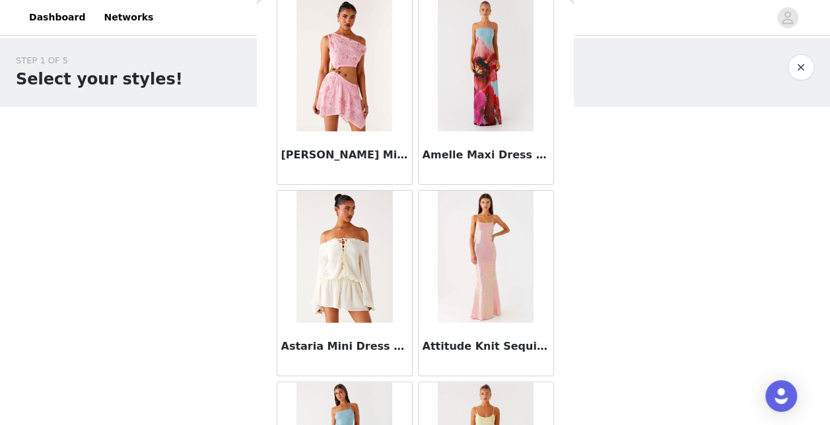
scroll to position [0, 0]
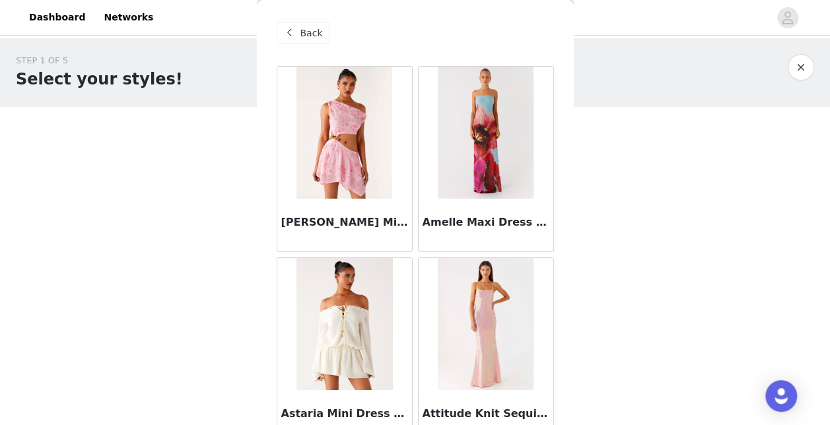
click at [300, 29] on span "Back" at bounding box center [311, 33] width 22 height 14
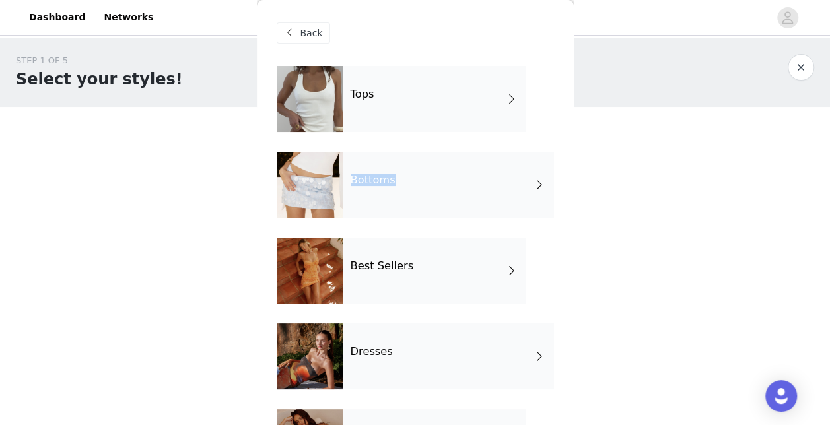
drag, startPoint x: 559, startPoint y: 108, endPoint x: 565, endPoint y: 188, distance: 80.1
click at [565, 188] on div "Back Tops Bottoms Best Sellers Dresses Swim Girls Night Out Garden Party Polka …" at bounding box center [415, 212] width 317 height 425
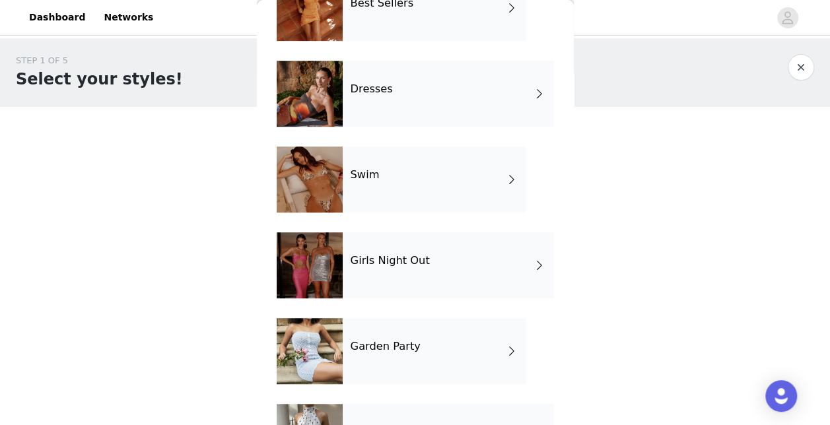
scroll to position [327, 0]
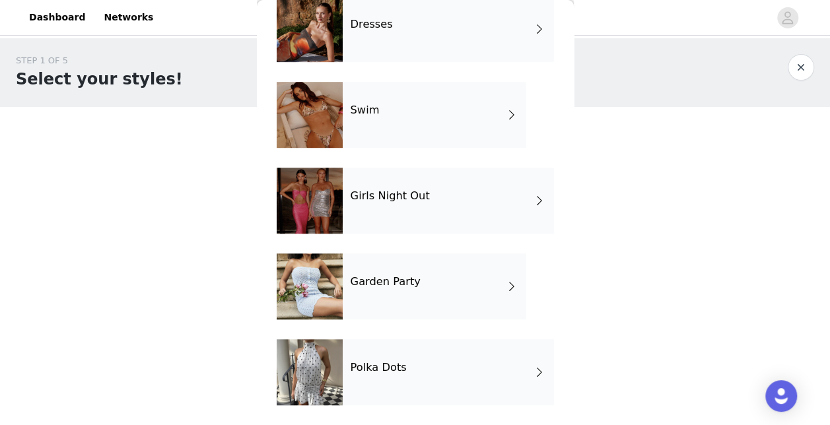
click at [399, 189] on div "Girls Night Out" at bounding box center [448, 201] width 211 height 66
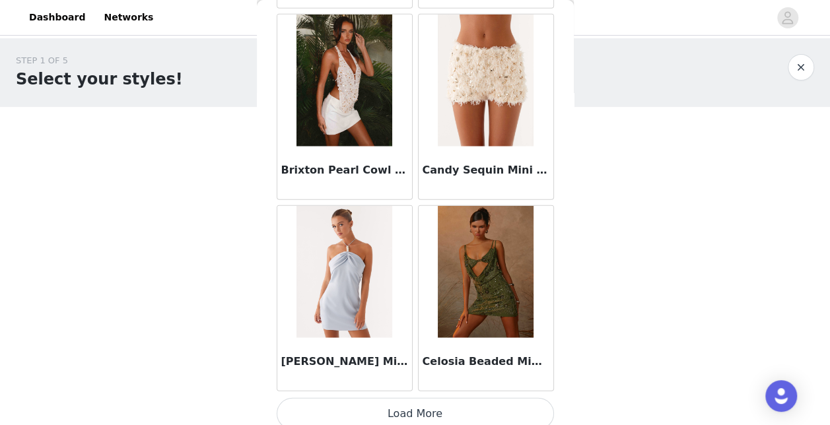
scroll to position [1591, 0]
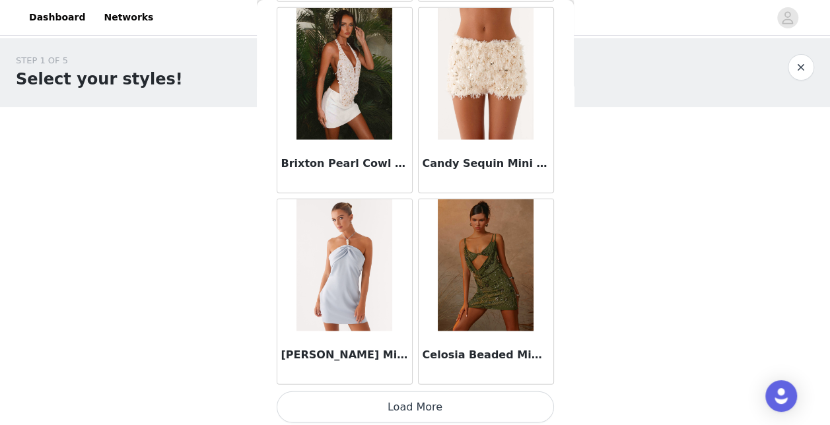
click at [490, 403] on button "Load More" at bounding box center [415, 408] width 277 height 32
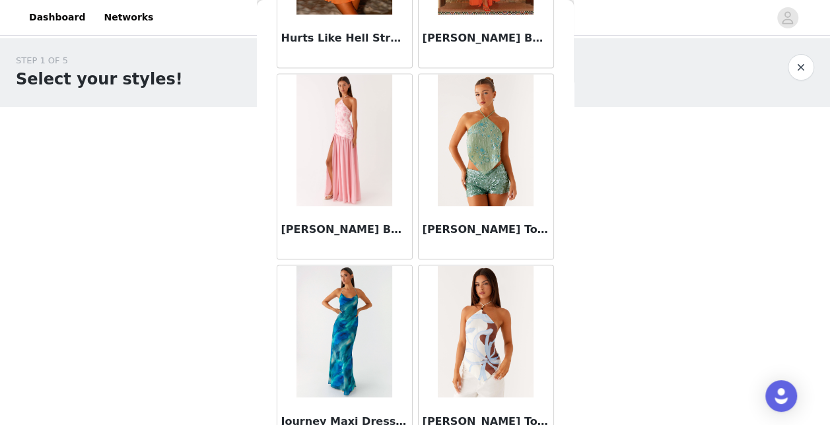
scroll to position [3501, 0]
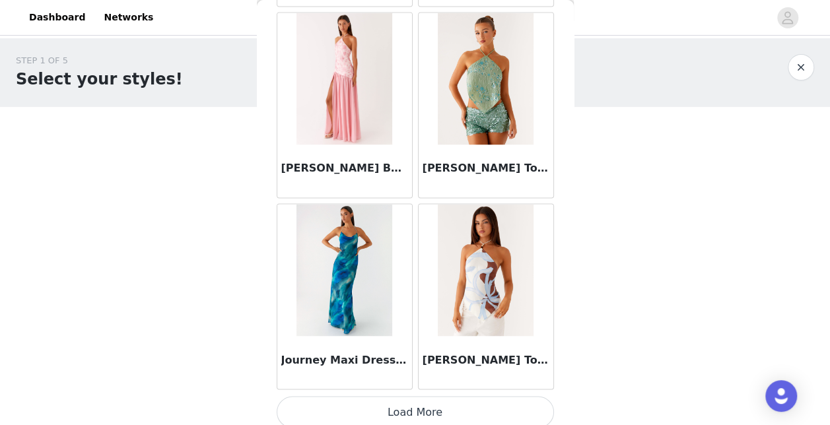
click at [470, 396] on button "Load More" at bounding box center [415, 412] width 277 height 32
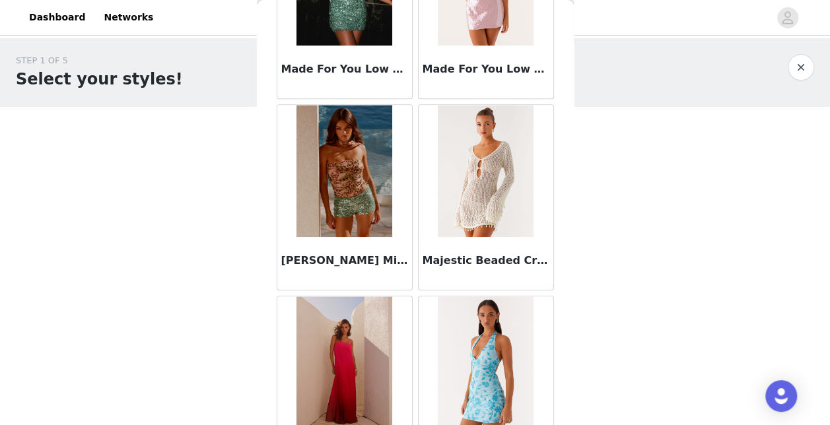
scroll to position [5411, 0]
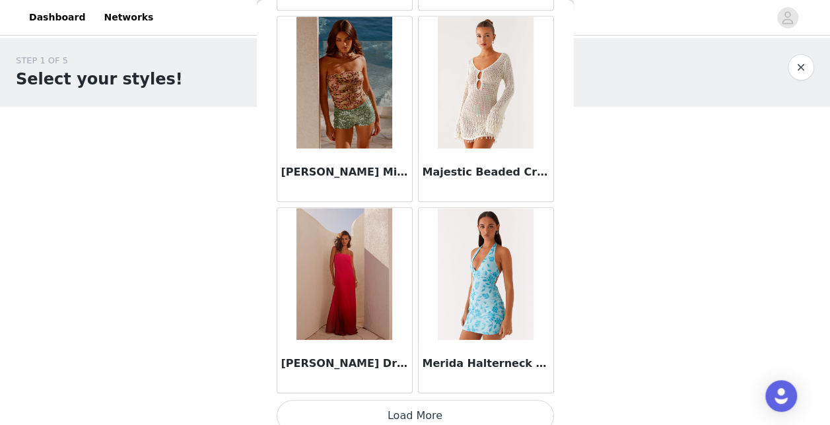
click at [487, 400] on button "Load More" at bounding box center [415, 416] width 277 height 32
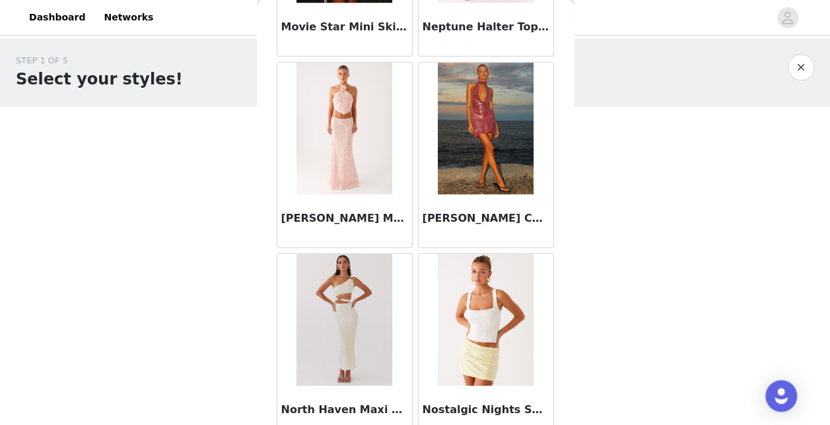
scroll to position [7321, 0]
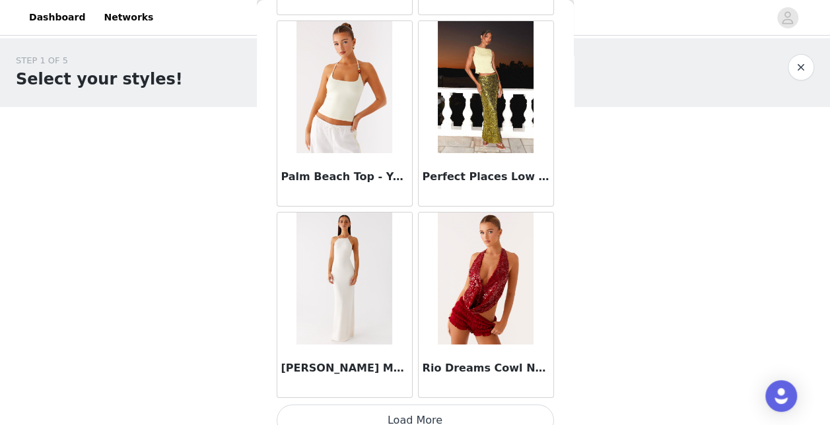
click at [520, 405] on button "Load More" at bounding box center [415, 421] width 277 height 32
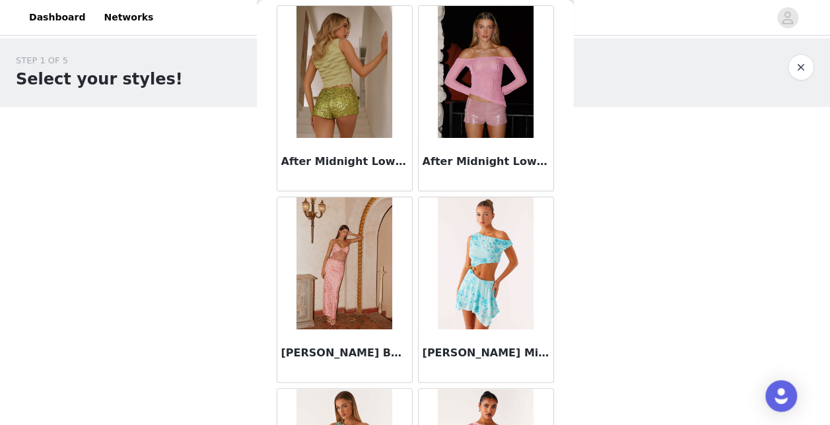
scroll to position [0, 0]
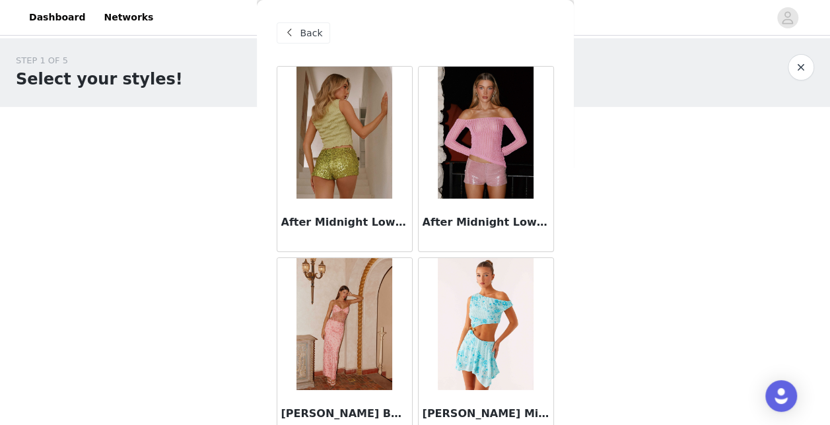
click at [317, 34] on span "Back" at bounding box center [311, 33] width 22 height 14
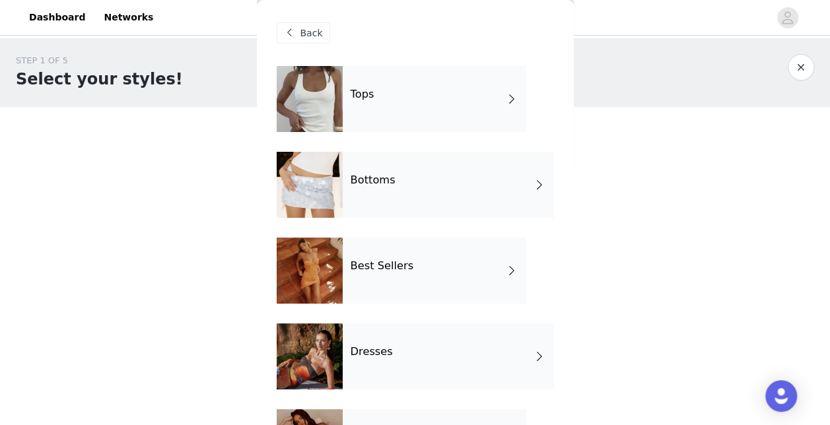
click at [405, 106] on div "Tops" at bounding box center [435, 99] width 184 height 66
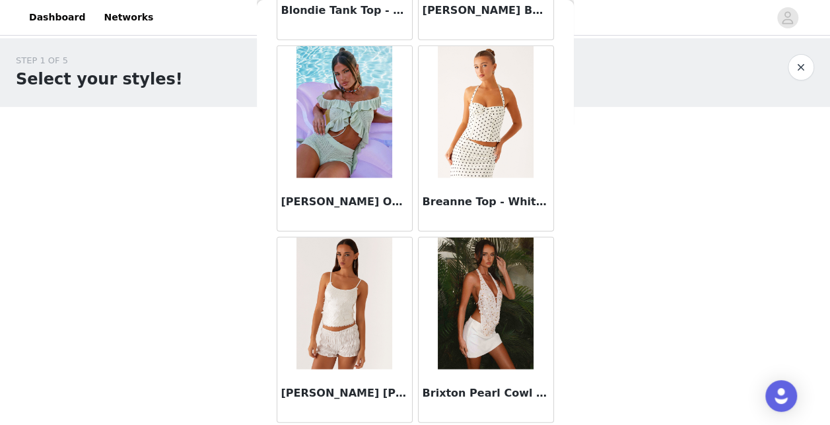
scroll to position [1591, 0]
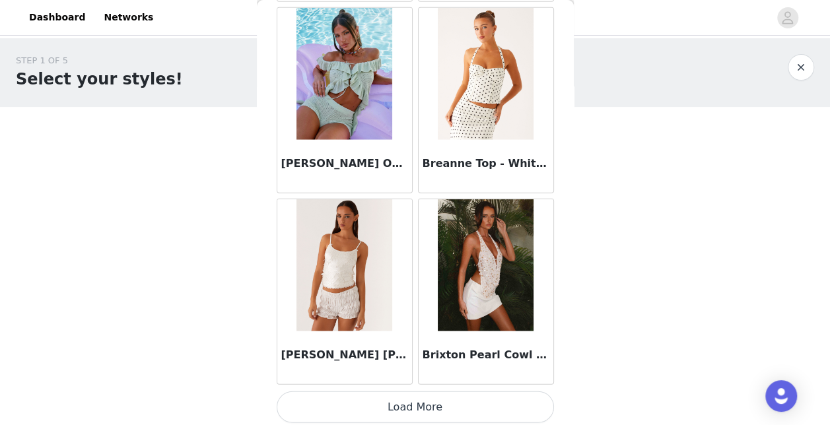
click at [498, 396] on button "Load More" at bounding box center [415, 408] width 277 height 32
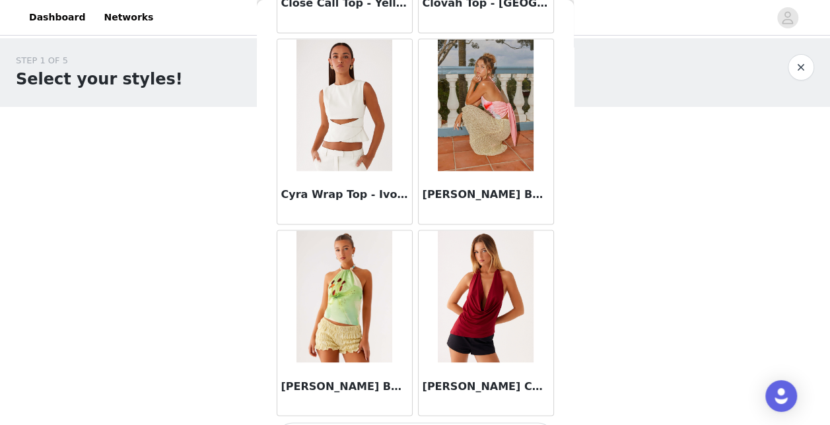
scroll to position [3501, 0]
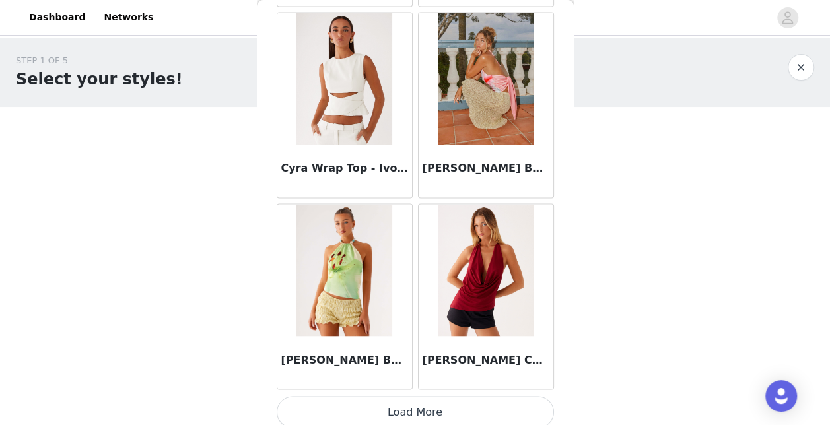
click at [493, 401] on button "Load More" at bounding box center [415, 412] width 277 height 32
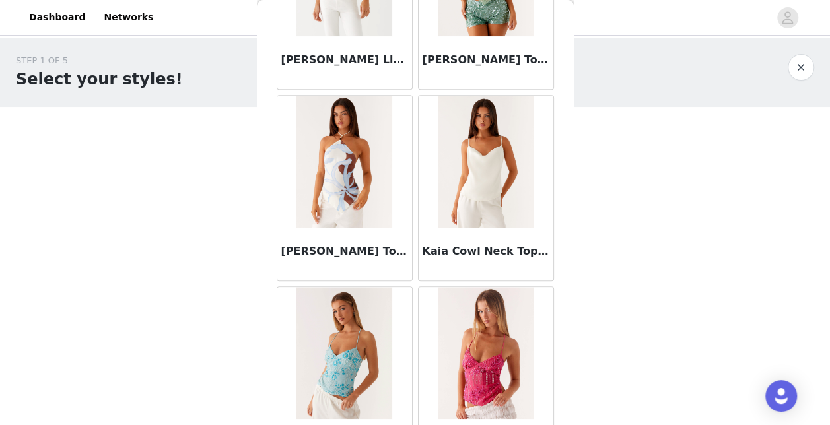
scroll to position [5411, 0]
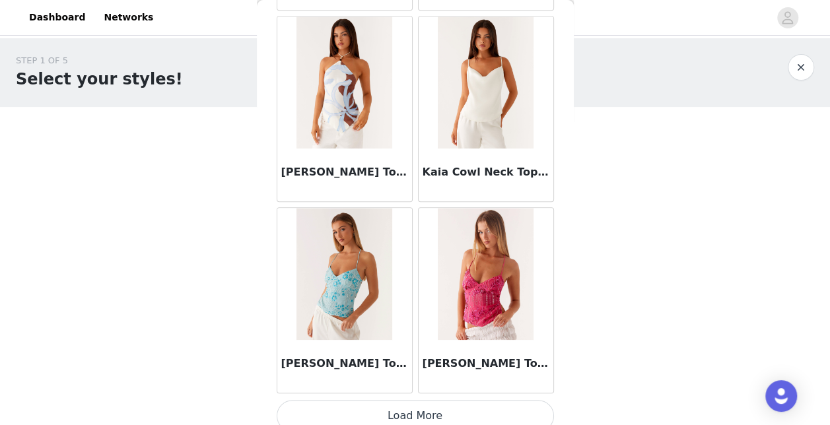
click at [506, 400] on button "Load More" at bounding box center [415, 416] width 277 height 32
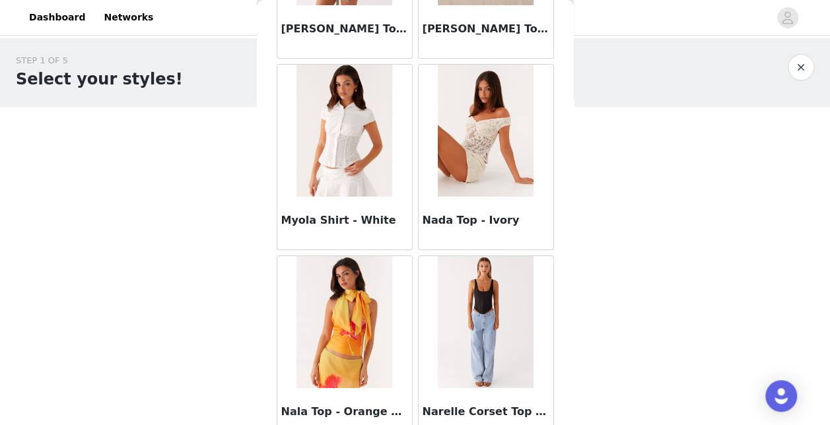
scroll to position [7321, 0]
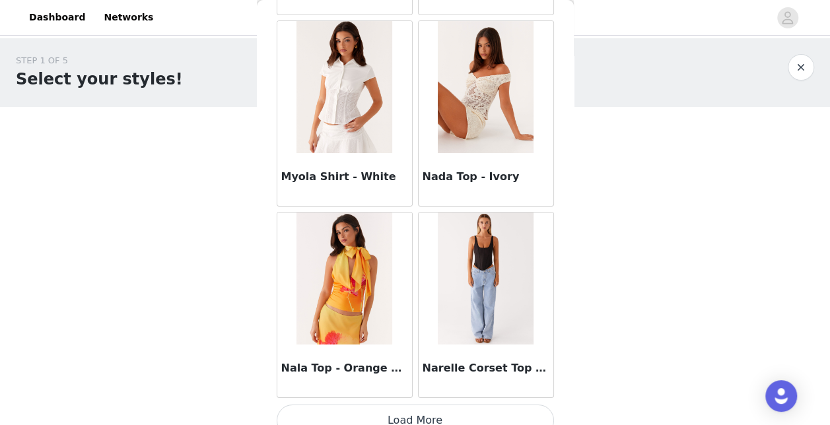
click at [479, 405] on button "Load More" at bounding box center [415, 421] width 277 height 32
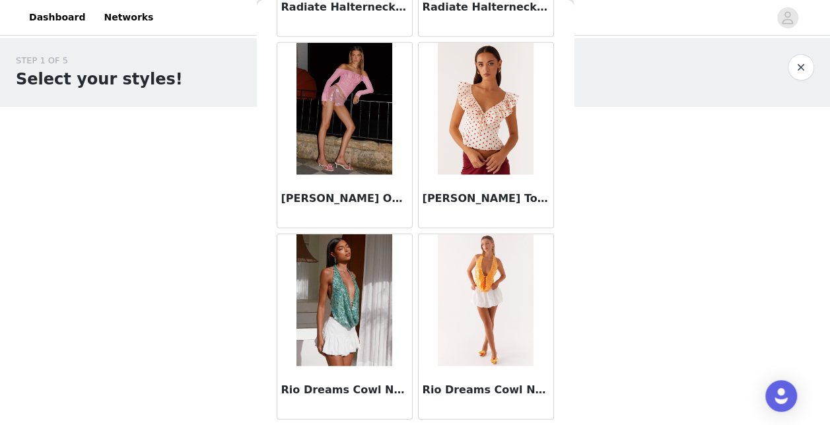
scroll to position [9232, 0]
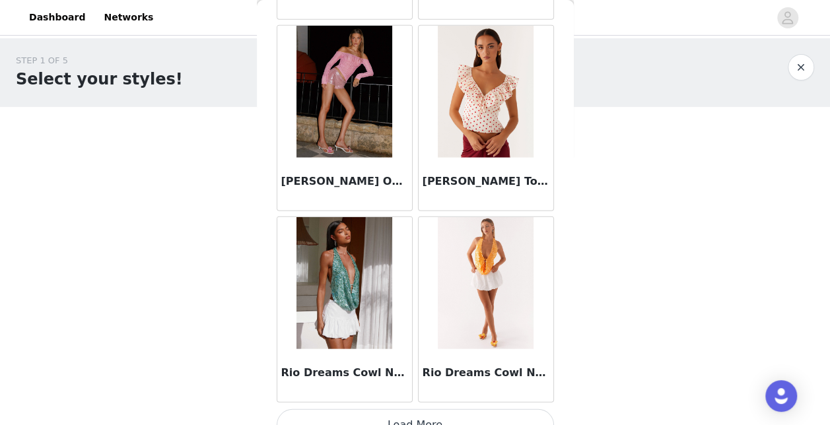
click at [493, 409] on button "Load More" at bounding box center [415, 425] width 277 height 32
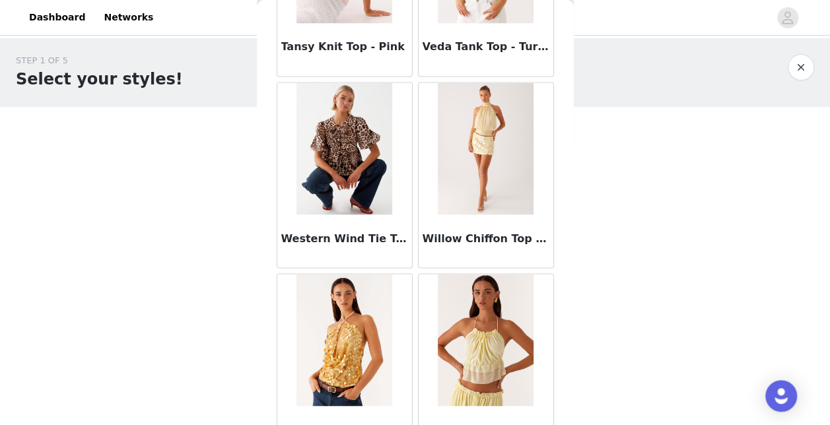
scroll to position [11142, 0]
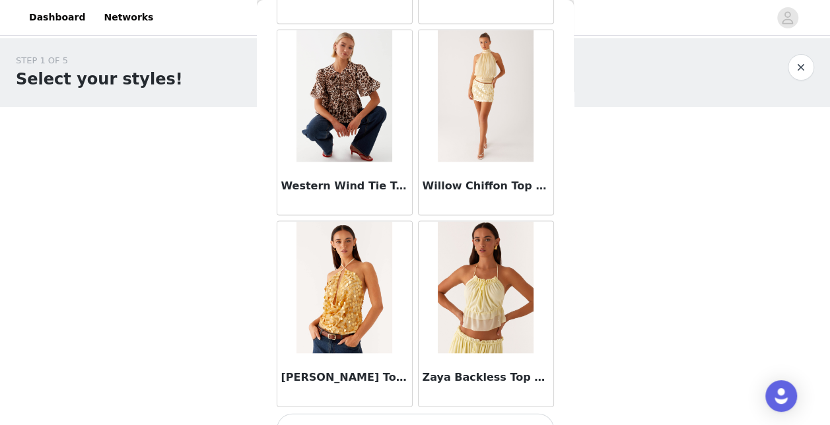
click at [462, 413] on button "Load More" at bounding box center [415, 429] width 277 height 32
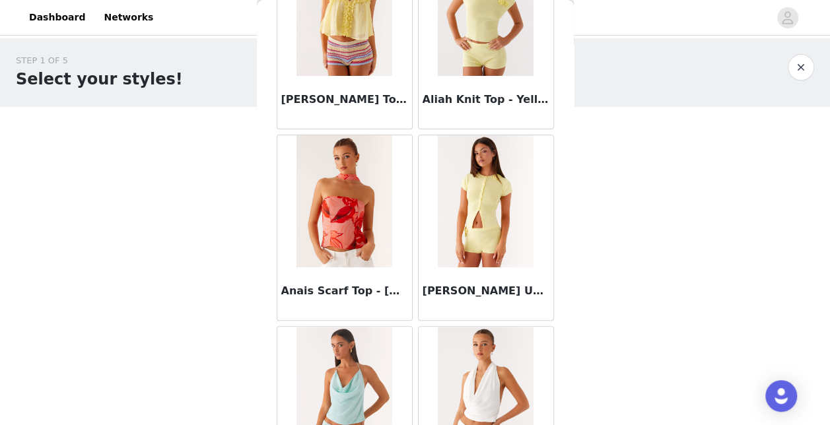
scroll to position [0, 0]
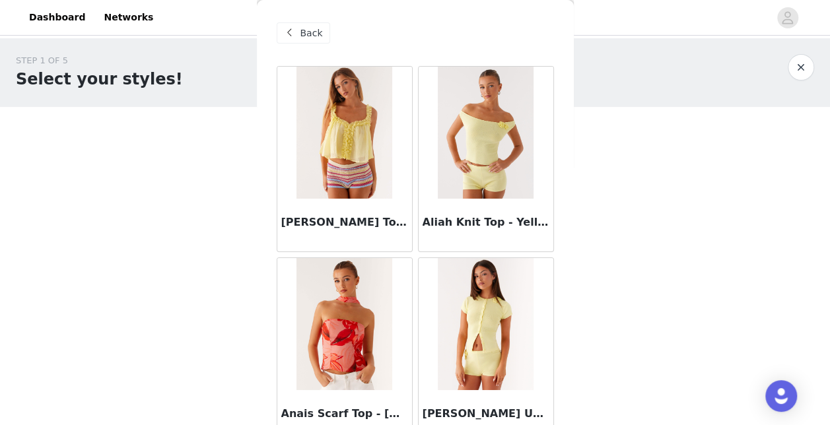
click at [312, 36] on span "Back" at bounding box center [311, 33] width 22 height 14
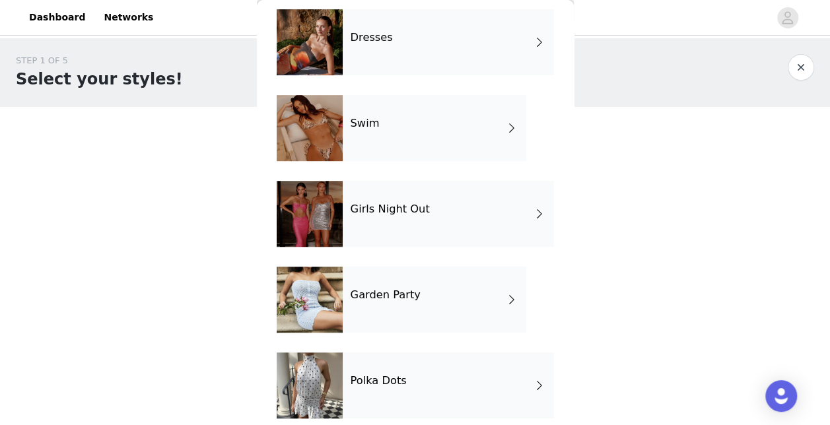
scroll to position [327, 0]
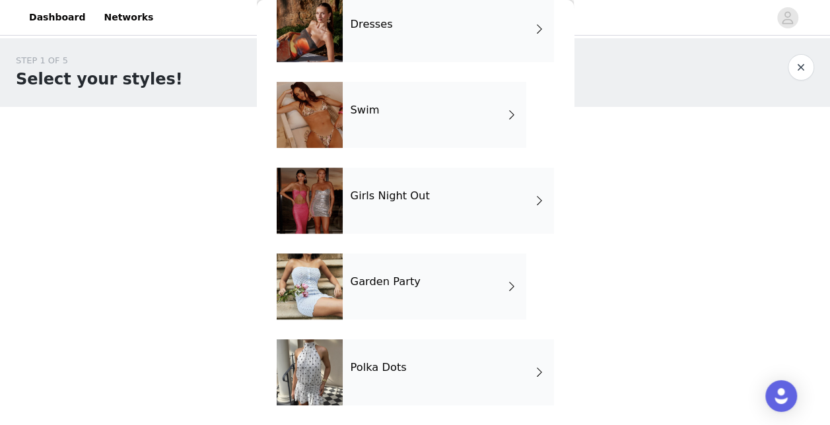
click at [535, 364] on div "Polka Dots" at bounding box center [448, 372] width 211 height 66
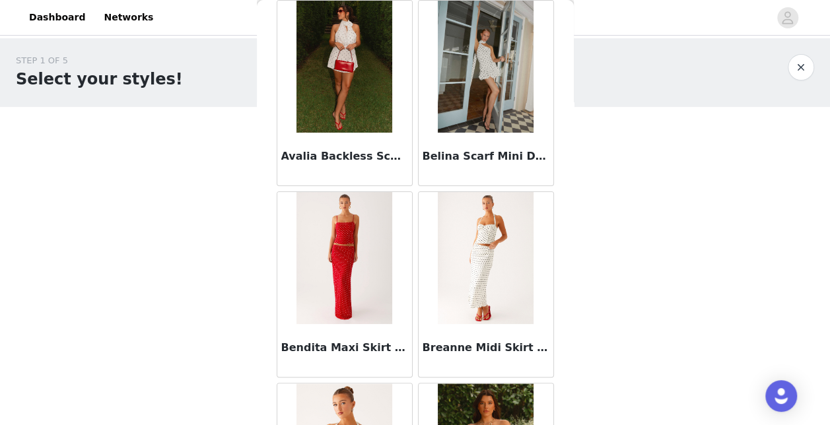
scroll to position [0, 0]
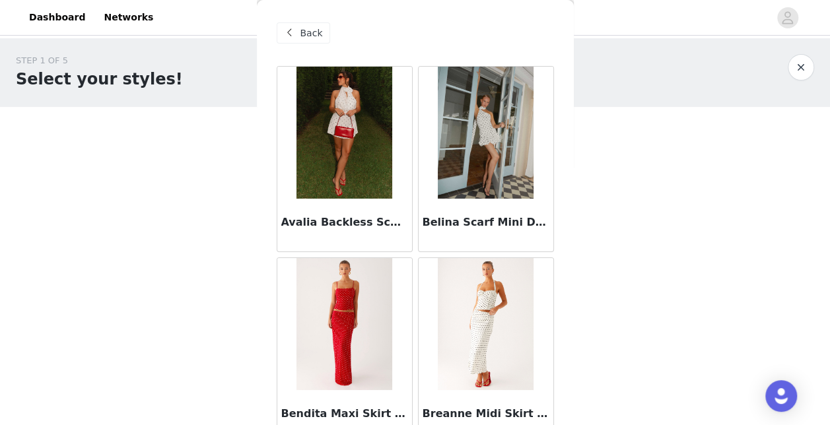
click at [314, 38] on span "Back" at bounding box center [311, 33] width 22 height 14
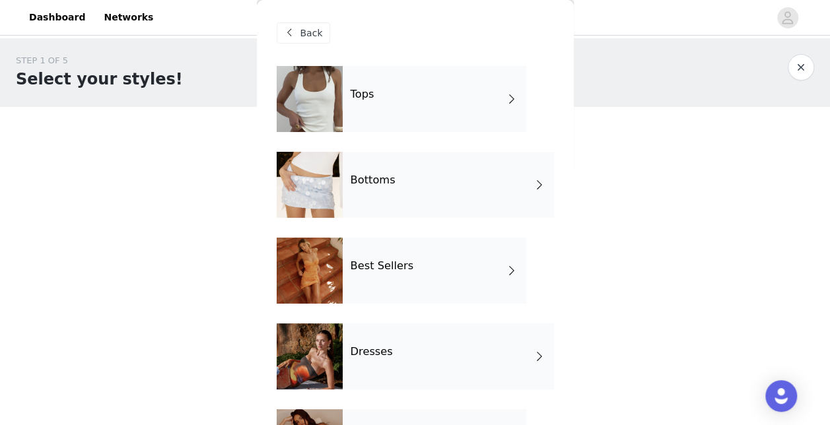
click at [349, 182] on div "Bottoms" at bounding box center [448, 185] width 211 height 66
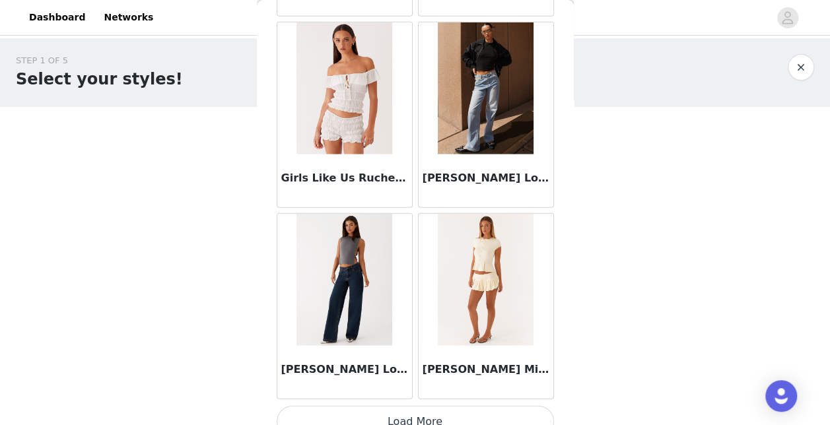
scroll to position [1591, 0]
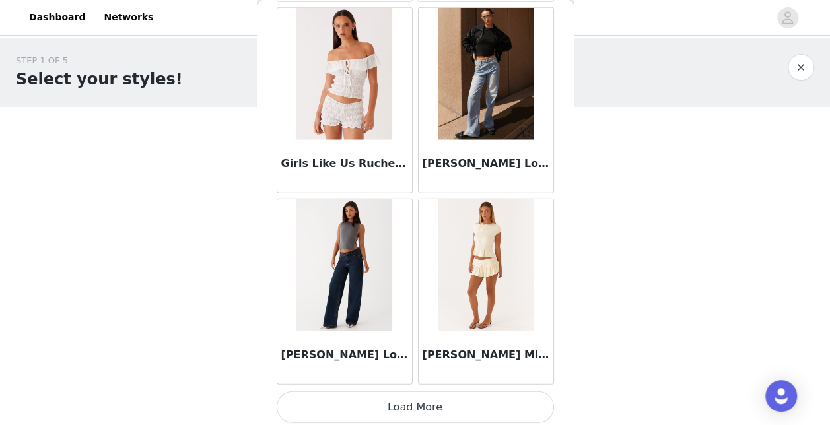
click at [326, 355] on h3 "[PERSON_NAME] Low Rise Denim Jeans - Washed Denim" at bounding box center [344, 355] width 127 height 16
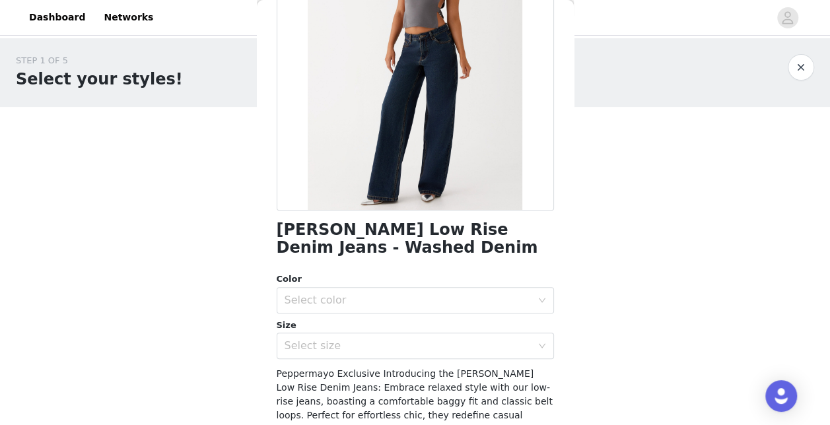
scroll to position [163, 0]
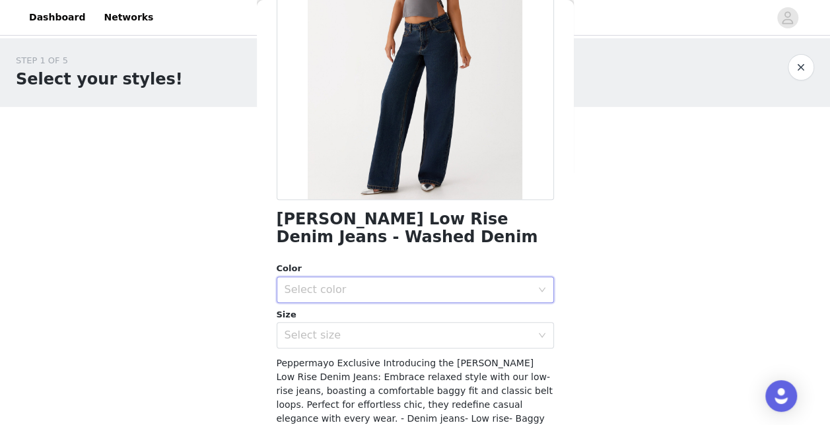
click at [524, 291] on div "Select color" at bounding box center [411, 289] width 253 height 25
click at [491, 322] on li "Washed Denim" at bounding box center [409, 318] width 267 height 21
click at [440, 335] on div "Select size" at bounding box center [408, 335] width 247 height 13
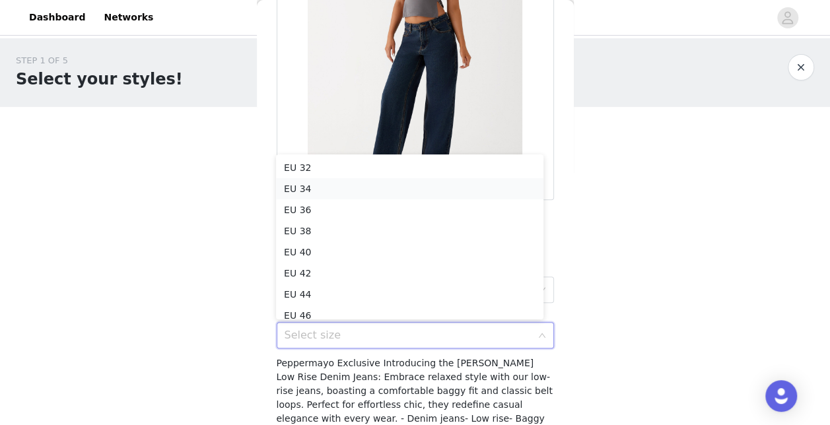
click at [342, 193] on li "EU 34" at bounding box center [409, 188] width 267 height 21
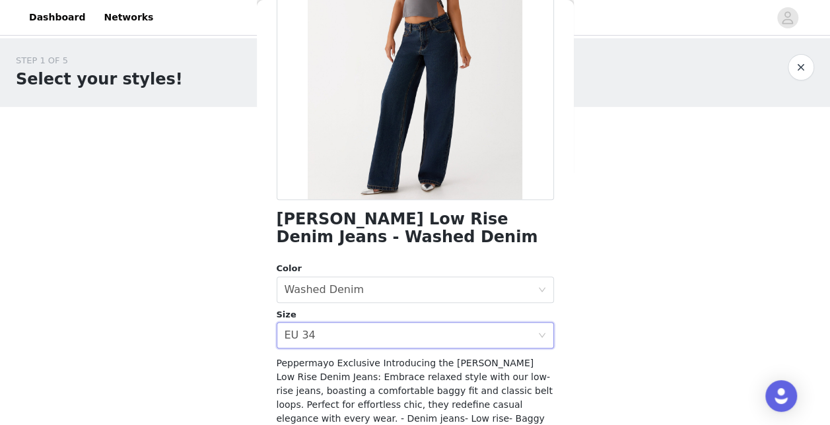
scroll to position [275, 0]
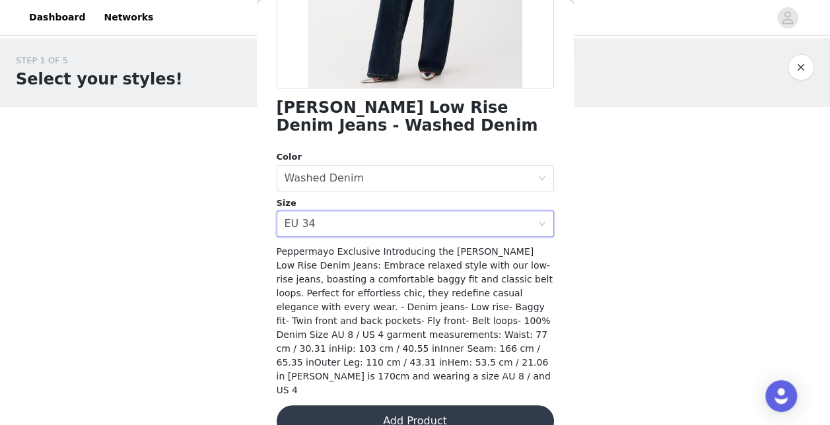
click at [504, 405] on button "Add Product" at bounding box center [415, 421] width 277 height 32
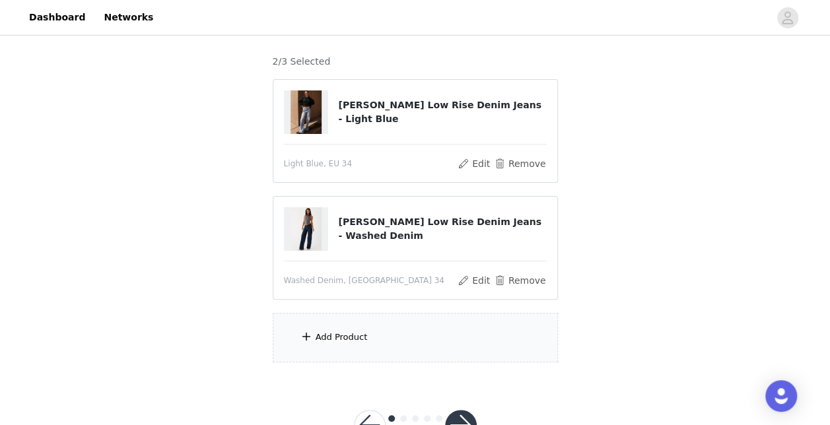
scroll to position [104, 0]
click at [363, 338] on div "Add Product" at bounding box center [415, 337] width 285 height 50
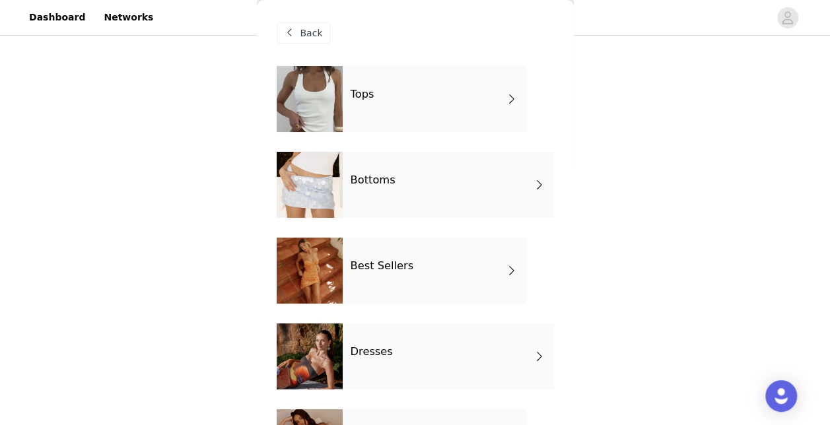
click at [500, 188] on div "Bottoms" at bounding box center [448, 185] width 211 height 66
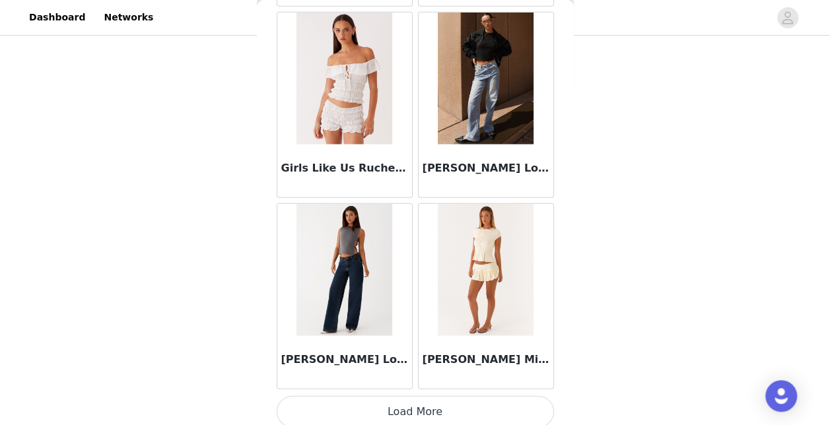
scroll to position [1591, 0]
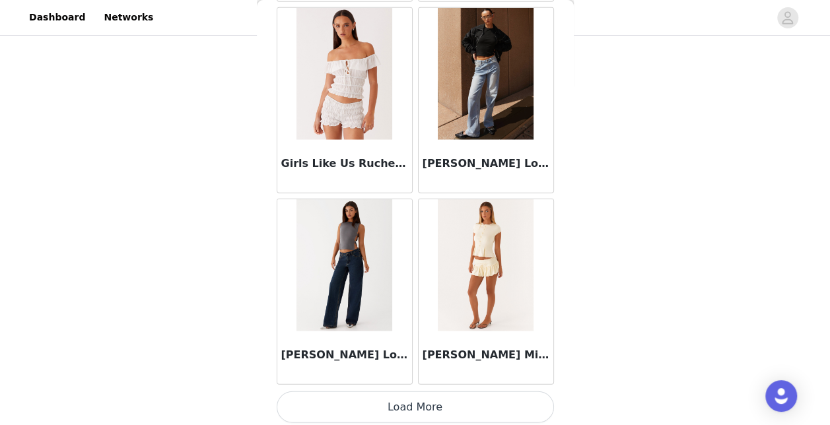
click at [510, 392] on button "Load More" at bounding box center [415, 408] width 277 height 32
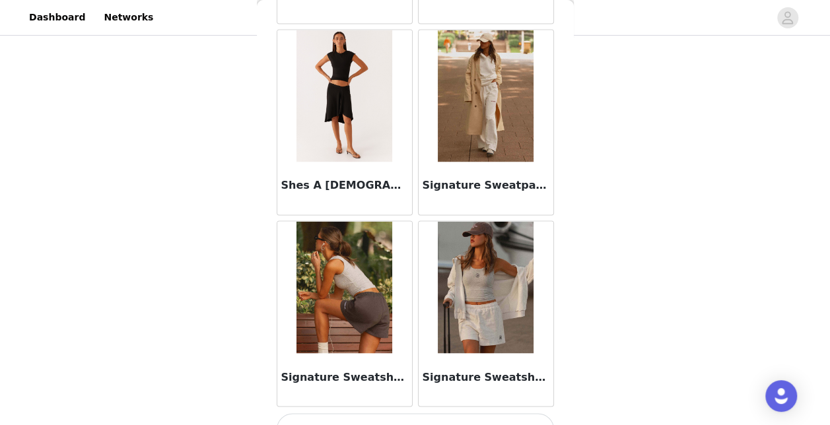
scroll to position [3501, 0]
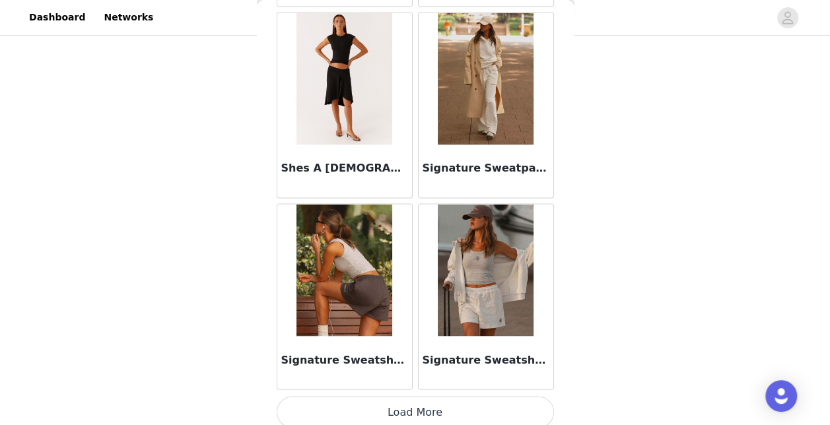
click at [487, 401] on button "Load More" at bounding box center [415, 412] width 277 height 32
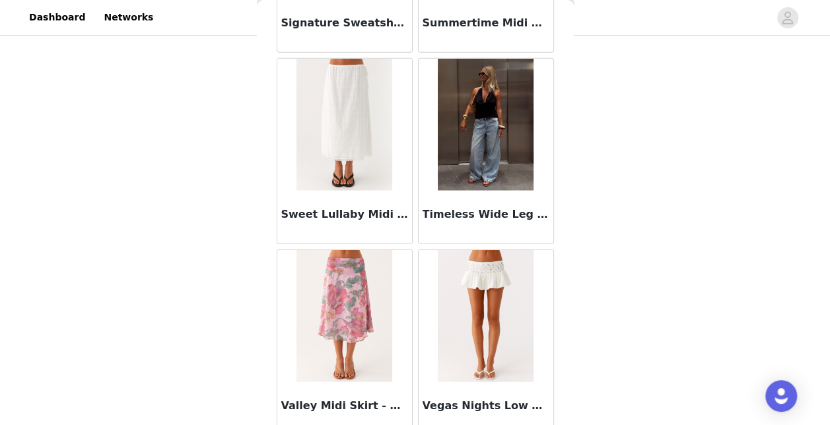
scroll to position [3959, 0]
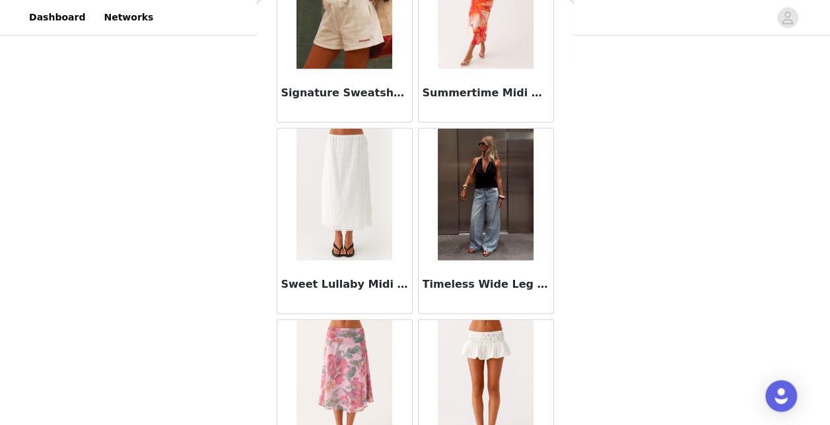
click at [475, 236] on img at bounding box center [486, 195] width 96 height 132
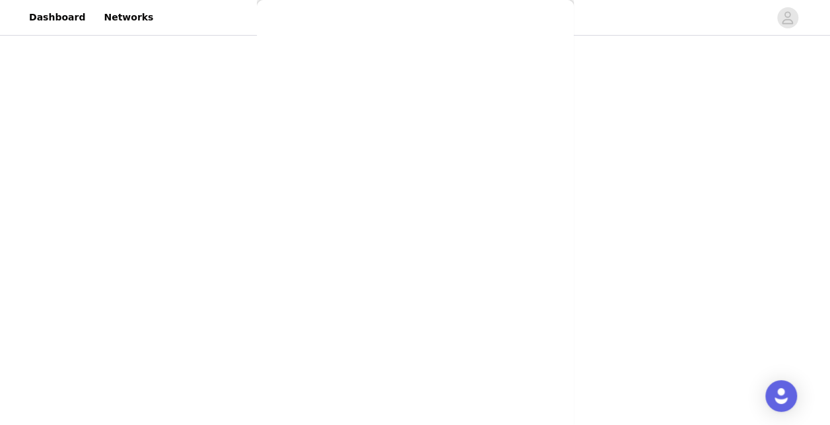
scroll to position [0, 0]
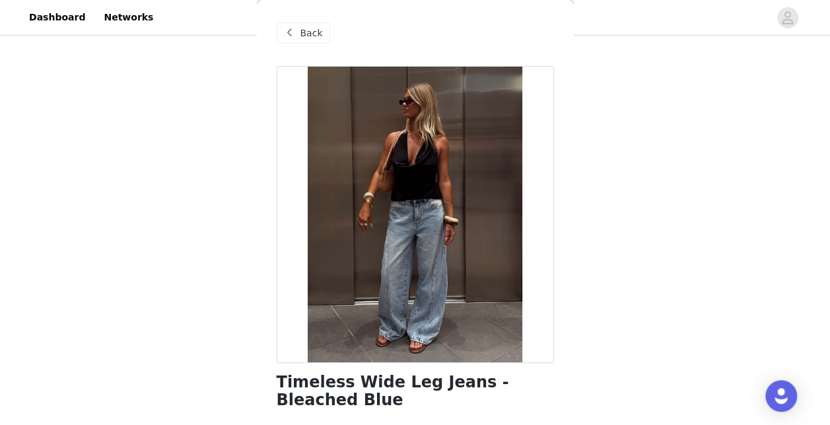
click at [301, 35] on span "Back" at bounding box center [311, 33] width 22 height 14
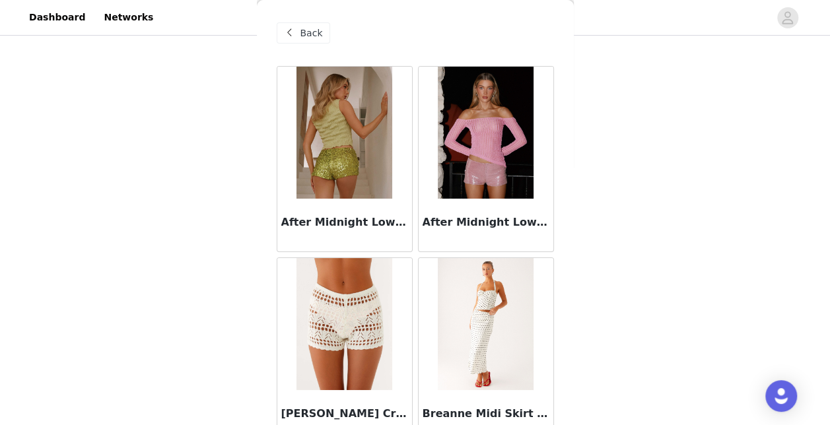
click at [297, 32] on div "Back" at bounding box center [303, 32] width 53 height 21
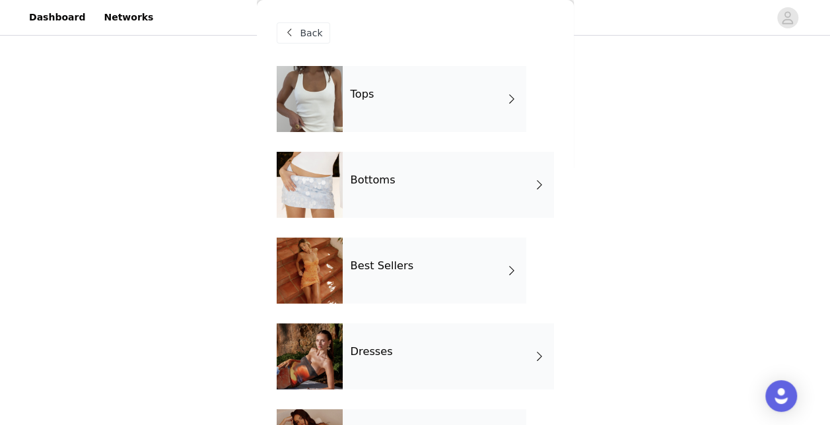
click at [298, 246] on div at bounding box center [310, 271] width 66 height 66
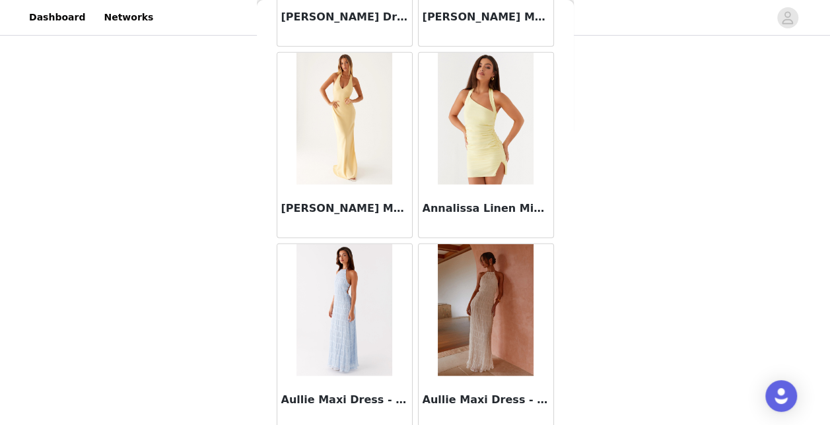
scroll to position [1591, 0]
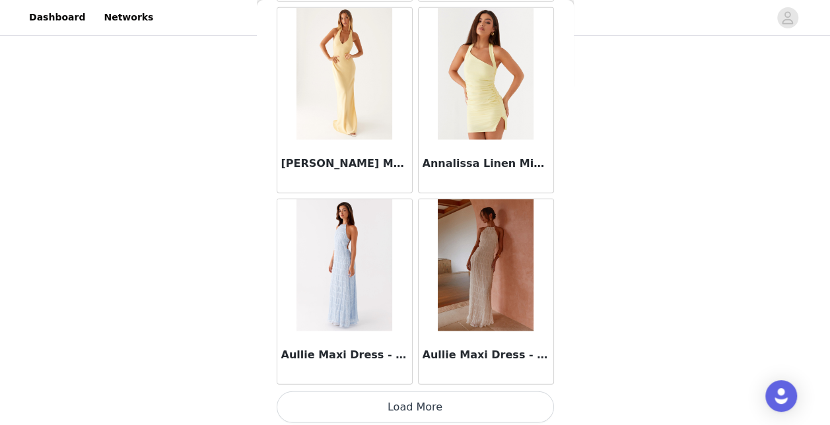
click at [477, 394] on button "Load More" at bounding box center [415, 408] width 277 height 32
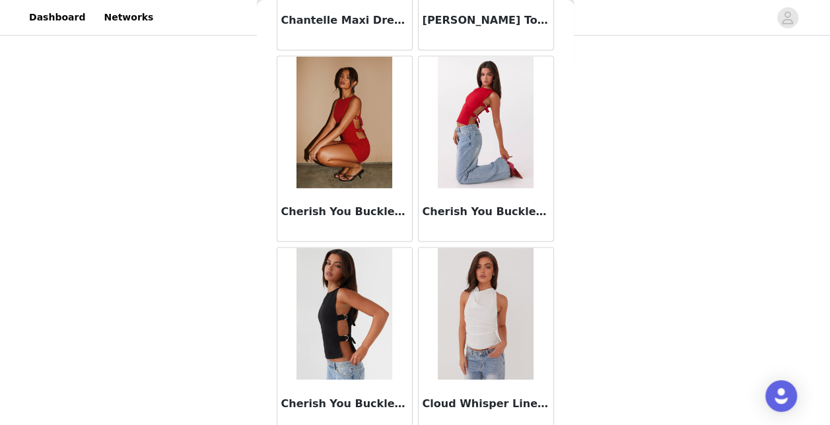
scroll to position [3501, 0]
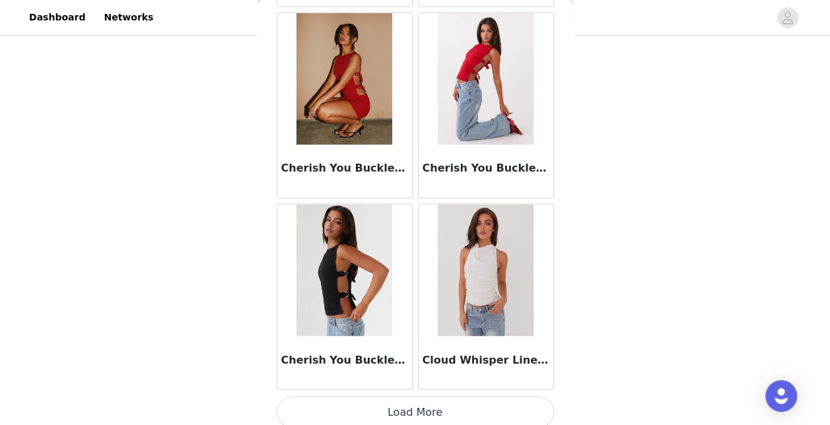
click at [490, 411] on button "Load More" at bounding box center [415, 412] width 277 height 32
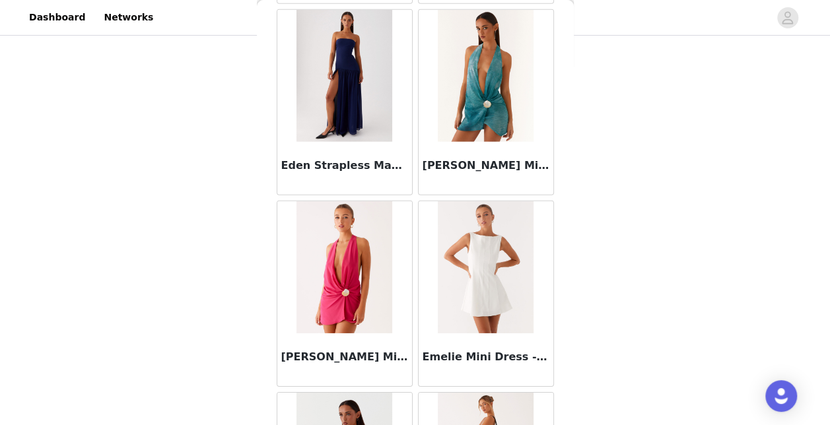
scroll to position [4566, 0]
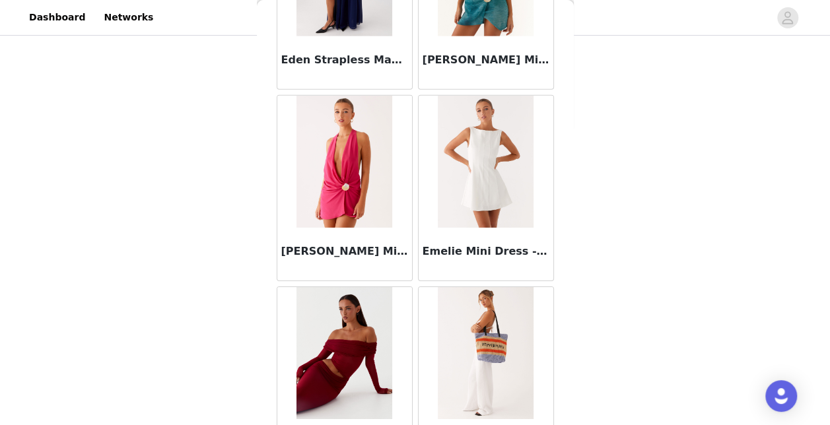
click at [574, 415] on div "STEP 1 OF 5 Select your styles! Please note that the sizes are in EU Sizes 2/3 …" at bounding box center [415, 204] width 830 height 538
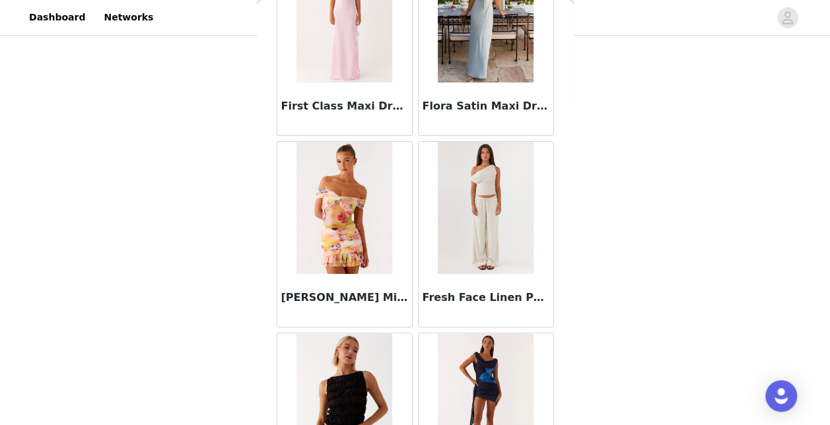
scroll to position [5411, 0]
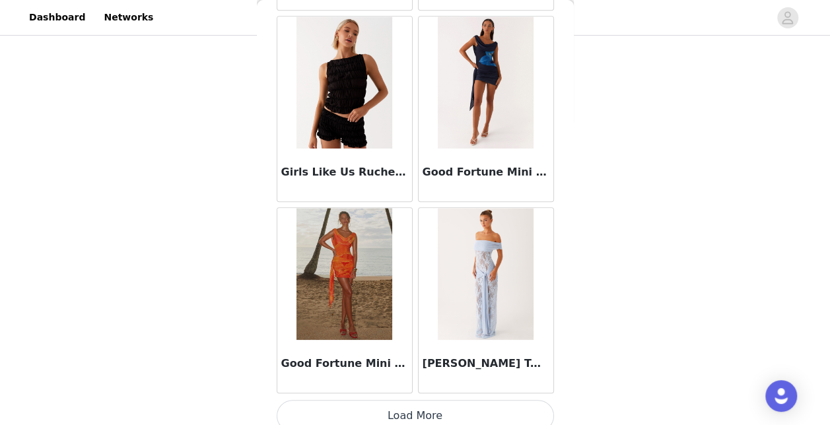
click at [461, 400] on button "Load More" at bounding box center [415, 416] width 277 height 32
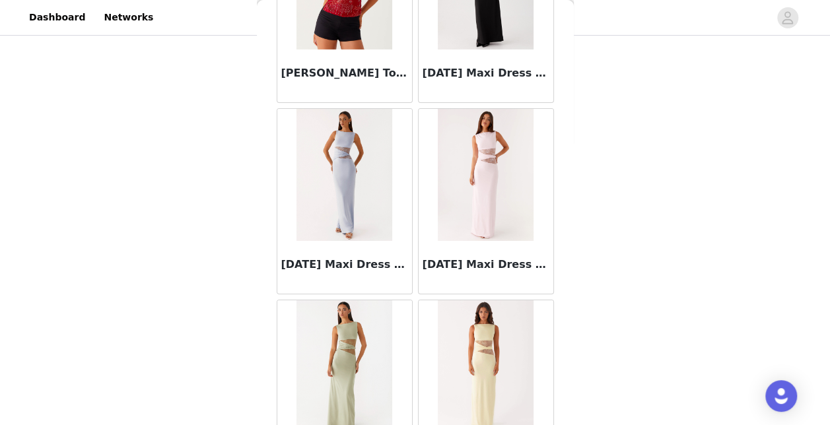
scroll to position [7321, 0]
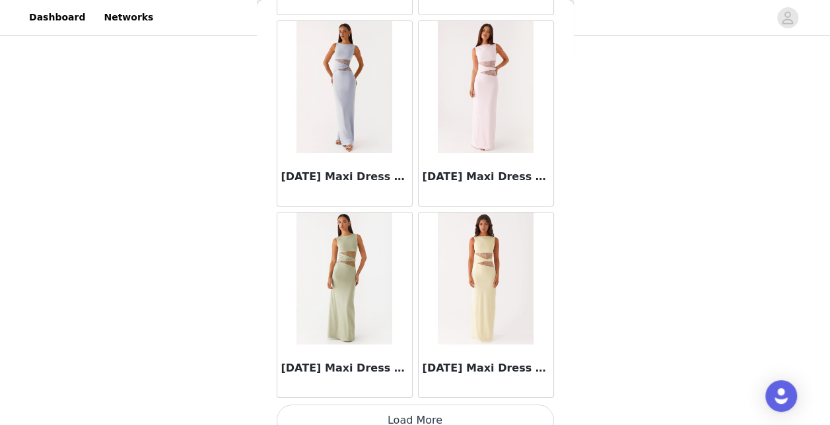
click at [516, 405] on button "Load More" at bounding box center [415, 421] width 277 height 32
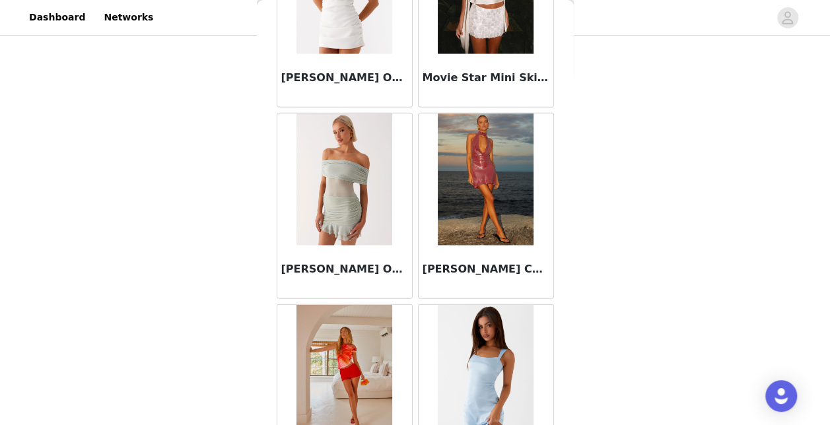
scroll to position [9232, 0]
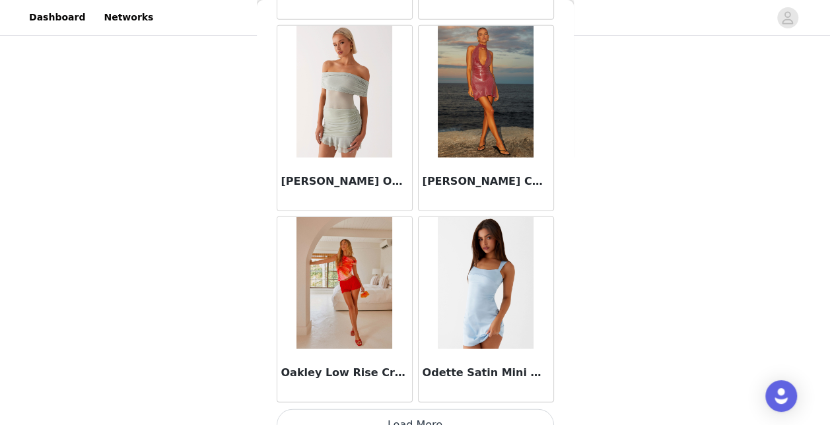
click at [512, 409] on button "Load More" at bounding box center [415, 425] width 277 height 32
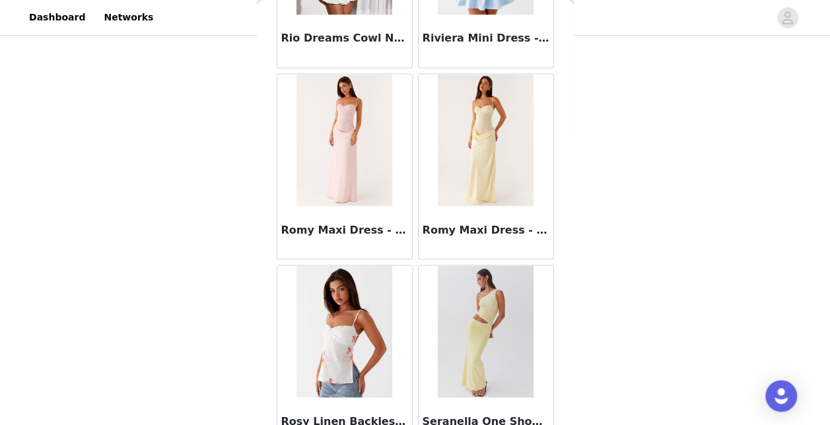
scroll to position [11142, 0]
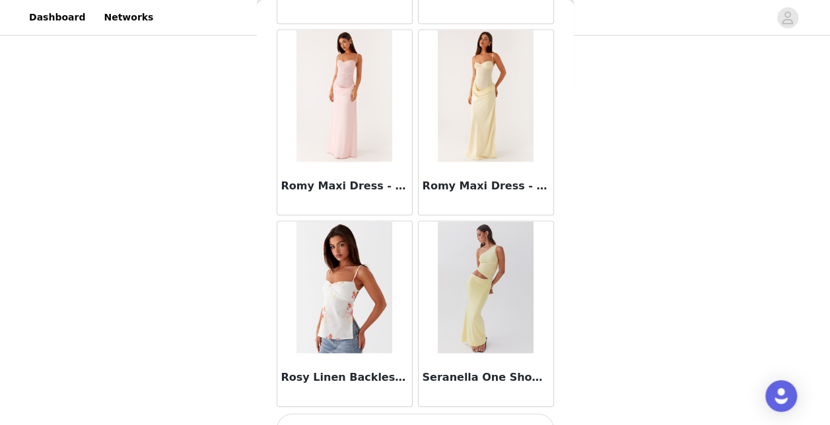
click at [481, 413] on button "Load More" at bounding box center [415, 429] width 277 height 32
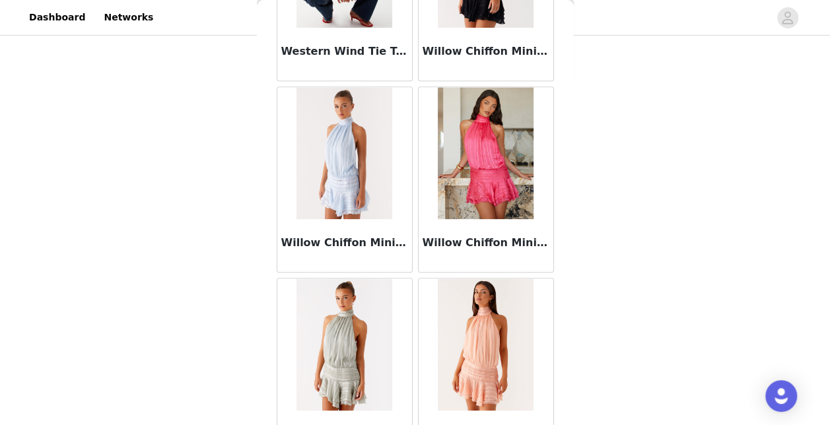
scroll to position [13052, 0]
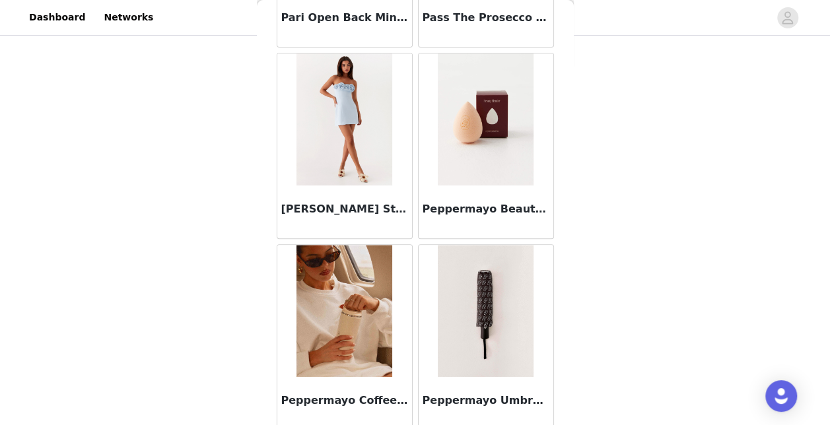
scroll to position [10135, 0]
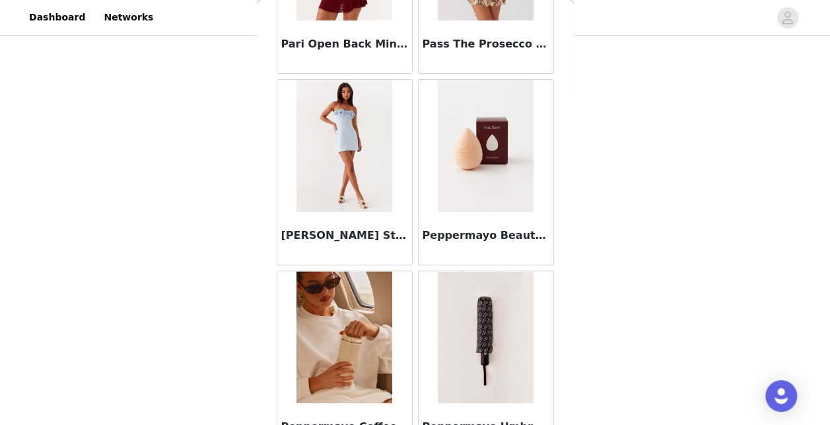
click at [364, 278] on img at bounding box center [344, 337] width 96 height 132
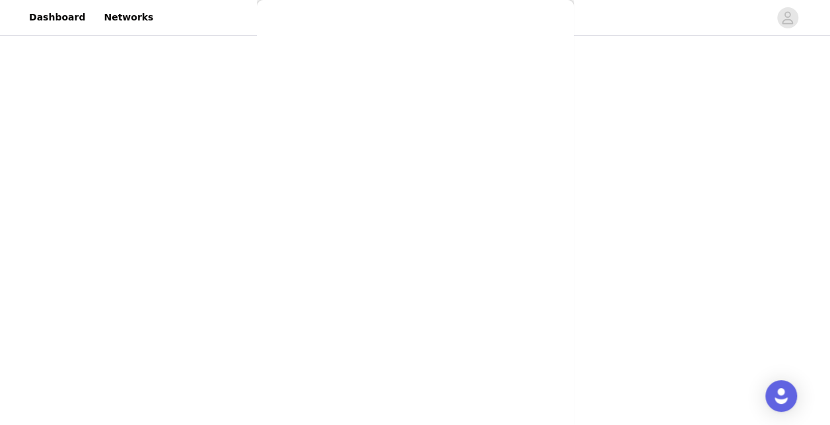
scroll to position [0, 0]
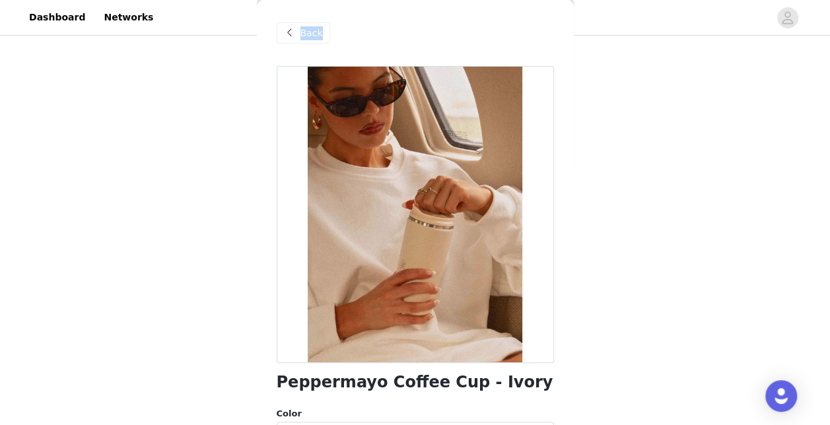
drag, startPoint x: 575, startPoint y: 252, endPoint x: 572, endPoint y: 279, distance: 27.2
click at [572, 279] on div "STEP 1 OF 5 Select your styles! Please note that the sizes are in EU Sizes 2/3 …" at bounding box center [415, 156] width 830 height 443
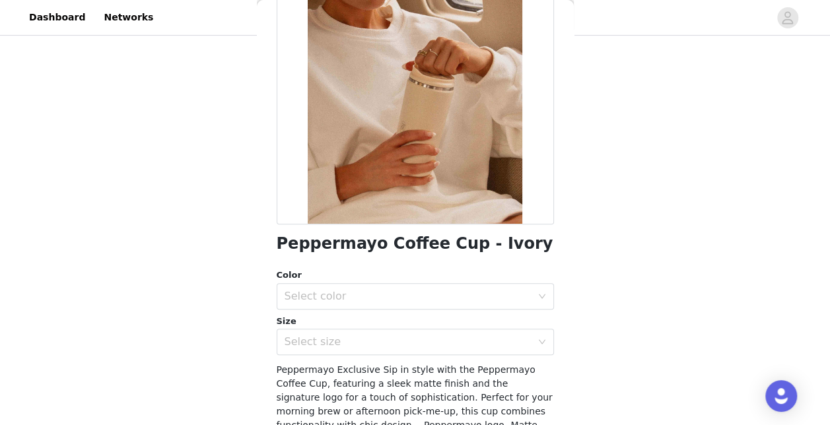
scroll to position [158, 0]
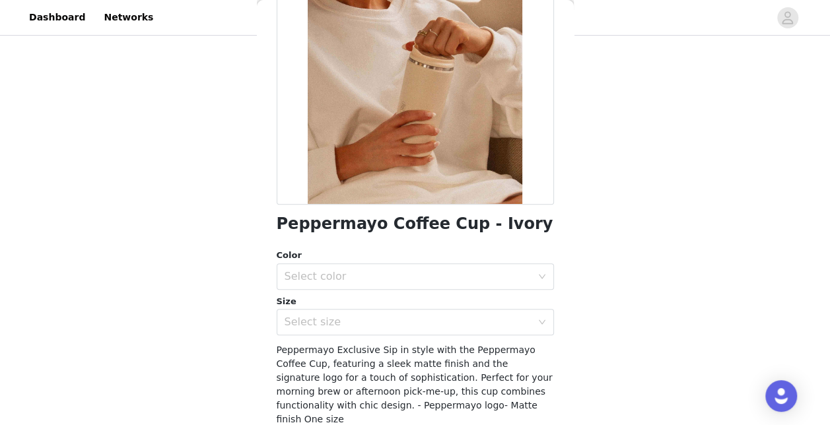
click at [413, 260] on div "Color" at bounding box center [415, 255] width 277 height 13
click at [412, 268] on div "Select color" at bounding box center [411, 276] width 253 height 25
click at [374, 305] on li "Ivory" at bounding box center [409, 304] width 267 height 21
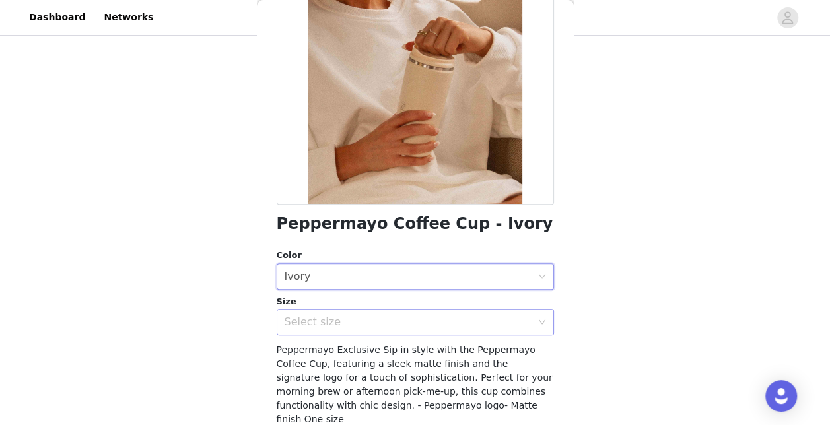
click at [374, 326] on div "Select size" at bounding box center [408, 322] width 247 height 13
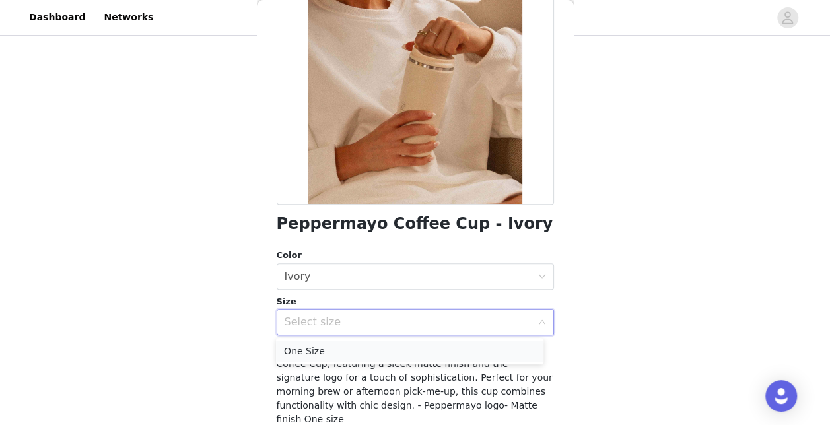
click at [364, 345] on li "One Size" at bounding box center [409, 351] width 267 height 21
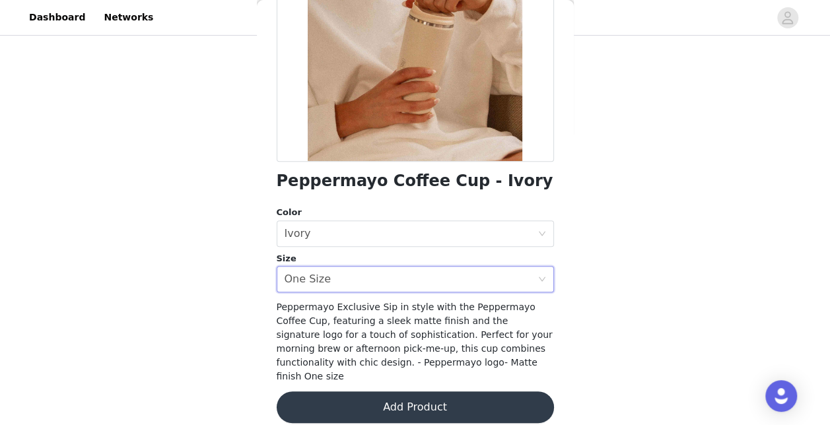
click at [455, 392] on button "Add Product" at bounding box center [415, 408] width 277 height 32
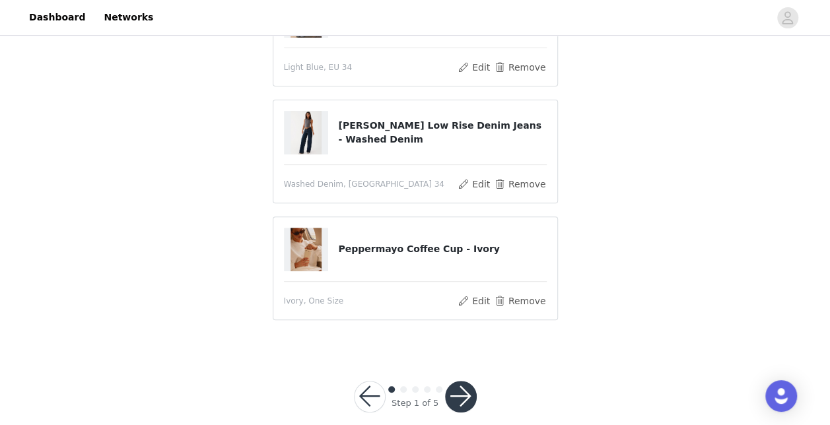
scroll to position [181, 0]
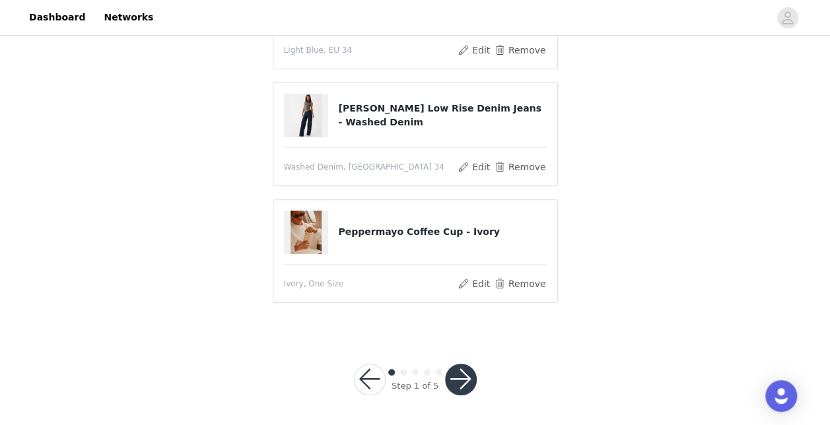
click at [462, 379] on button "button" at bounding box center [461, 380] width 32 height 32
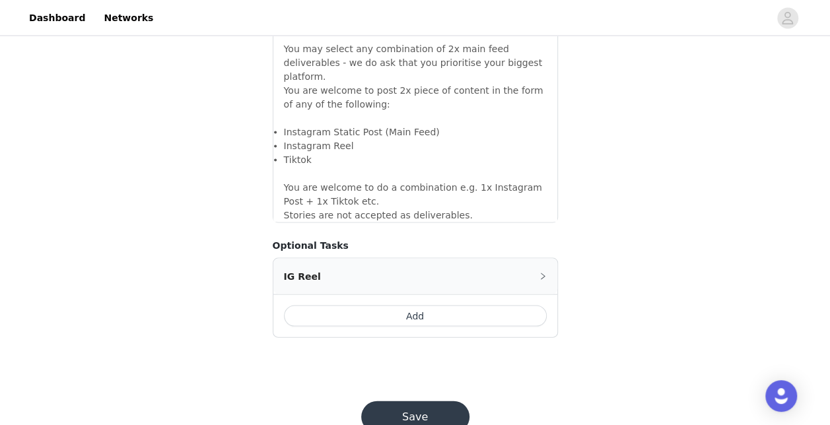
scroll to position [1237, 0]
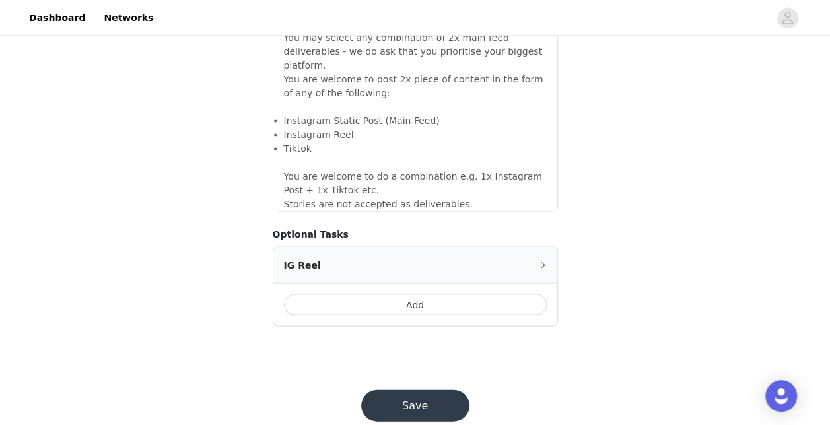
click at [449, 390] on button "Save" at bounding box center [415, 406] width 108 height 32
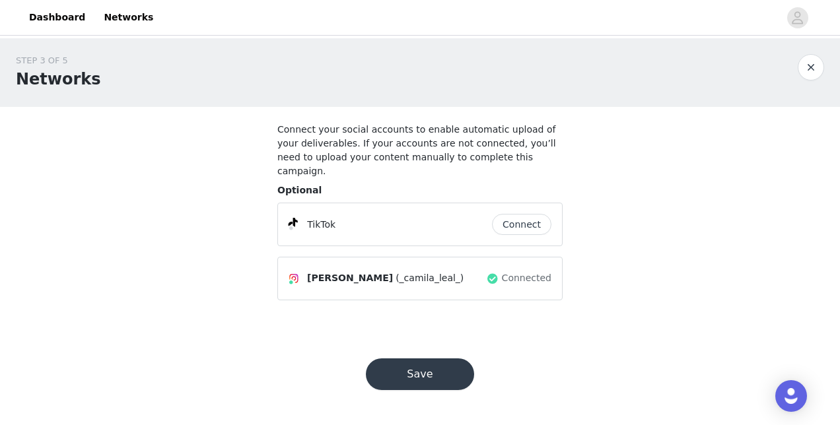
click at [531, 214] on button "Connect" at bounding box center [521, 224] width 59 height 21
click at [424, 359] on button "Save" at bounding box center [420, 375] width 108 height 32
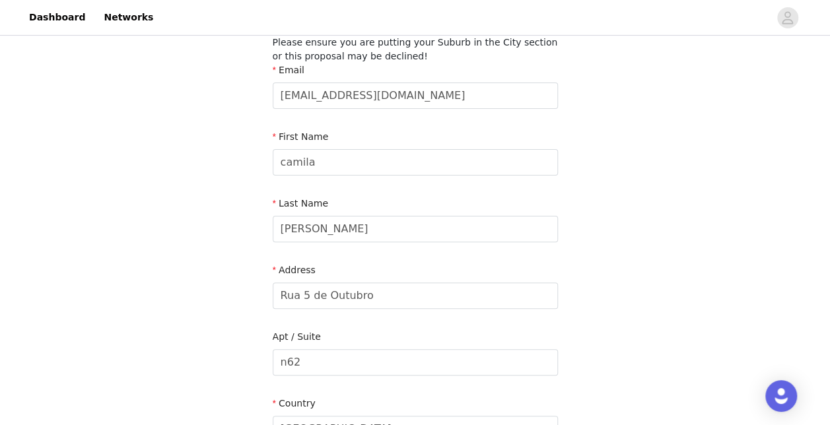
scroll to position [95, 0]
